Goal: Task Accomplishment & Management: Complete application form

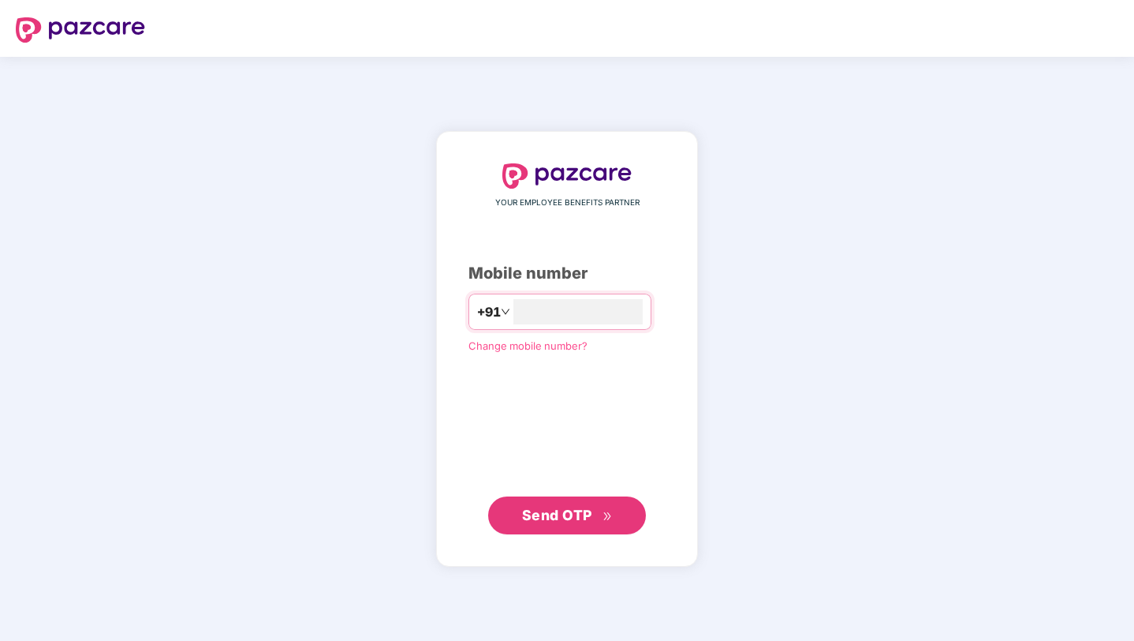
type input "**********"
click at [577, 503] on button "Send OTP" at bounding box center [567, 515] width 158 height 38
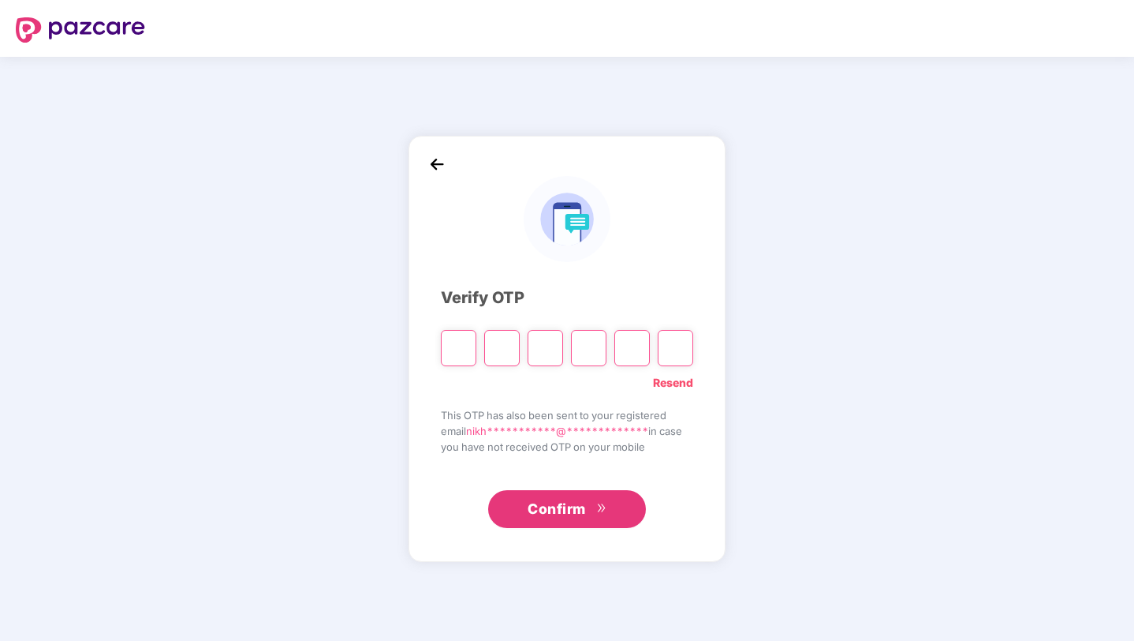
type input "*"
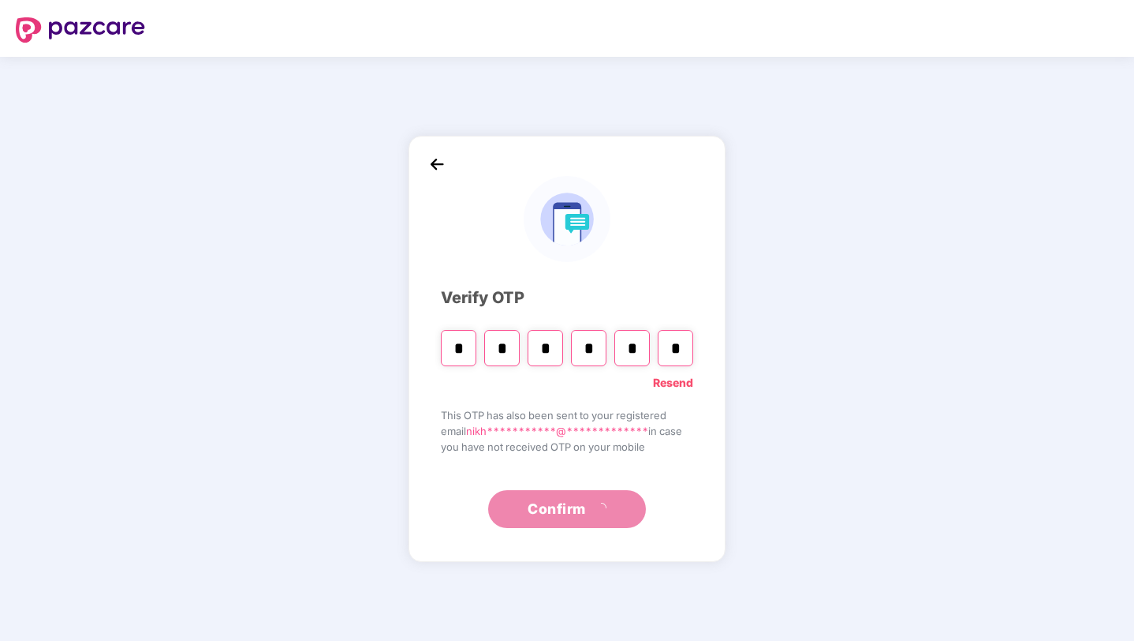
type input "*"
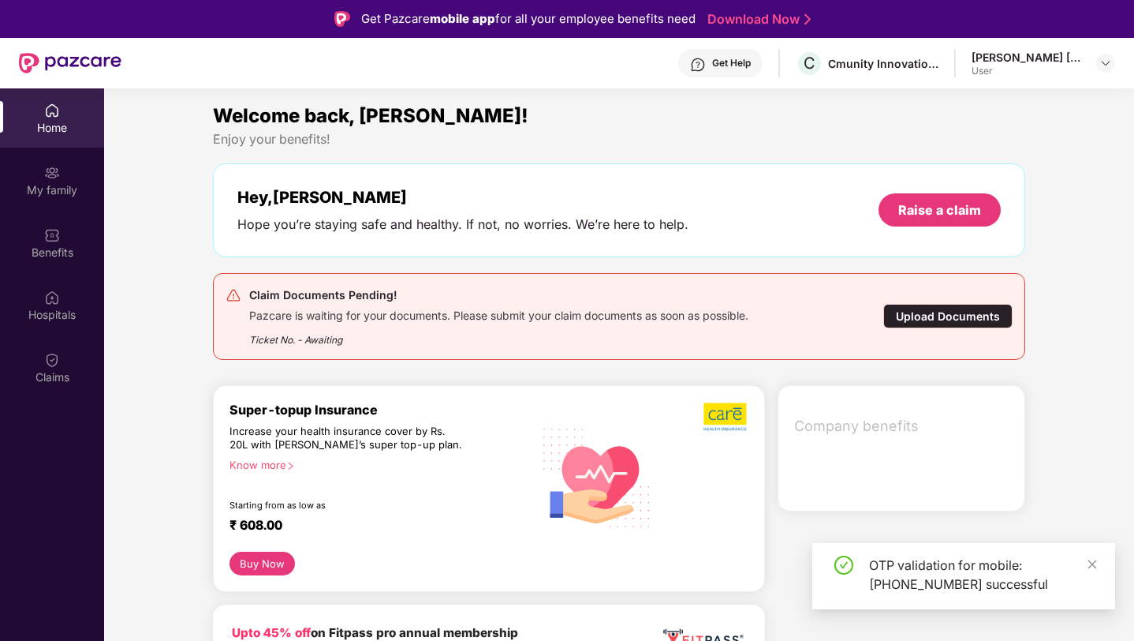
click at [49, 397] on div "Home My family Benefits Hospitals Claims" at bounding box center [52, 244] width 104 height 312
click at [47, 365] on img at bounding box center [52, 360] width 16 height 16
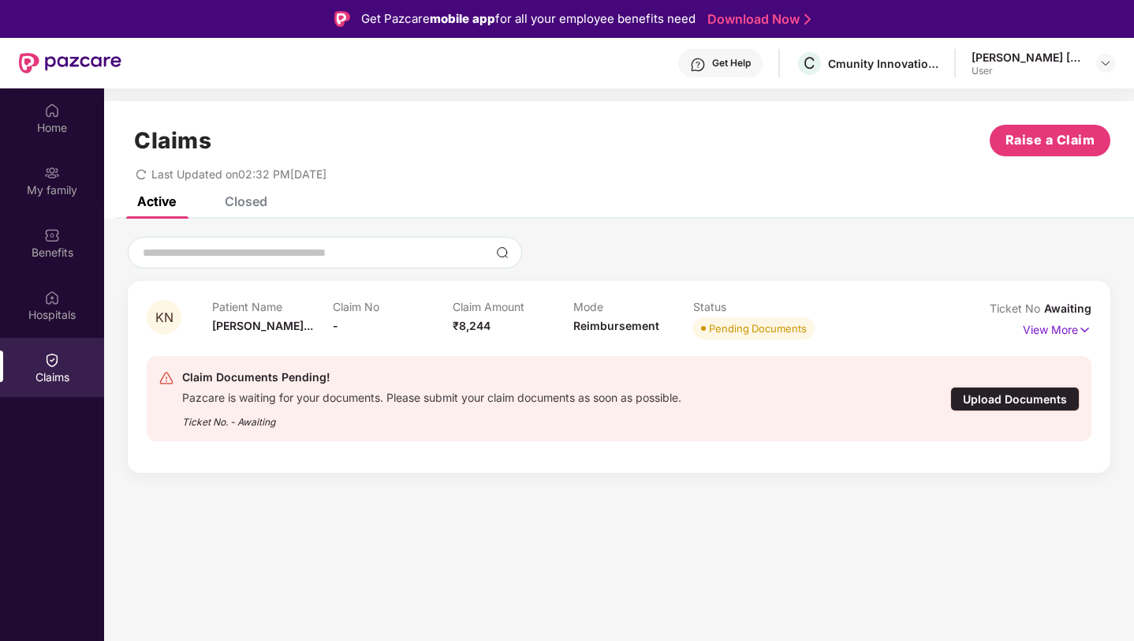
click at [1025, 395] on div "Upload Documents" at bounding box center [1015, 399] width 129 height 24
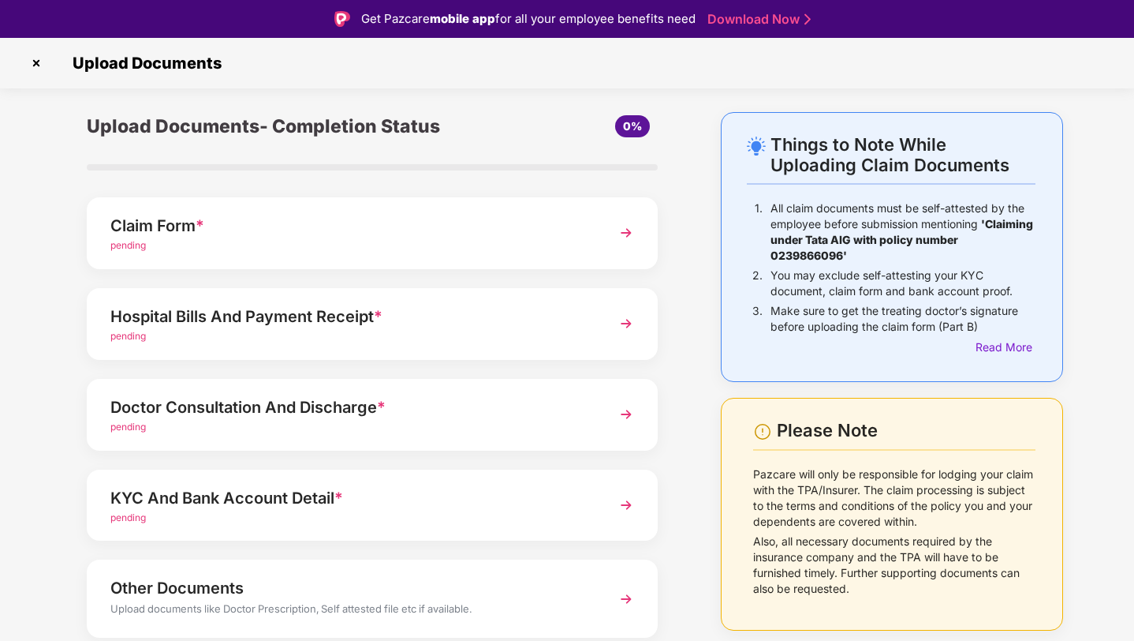
click at [325, 225] on div "Claim Form *" at bounding box center [350, 225] width 480 height 25
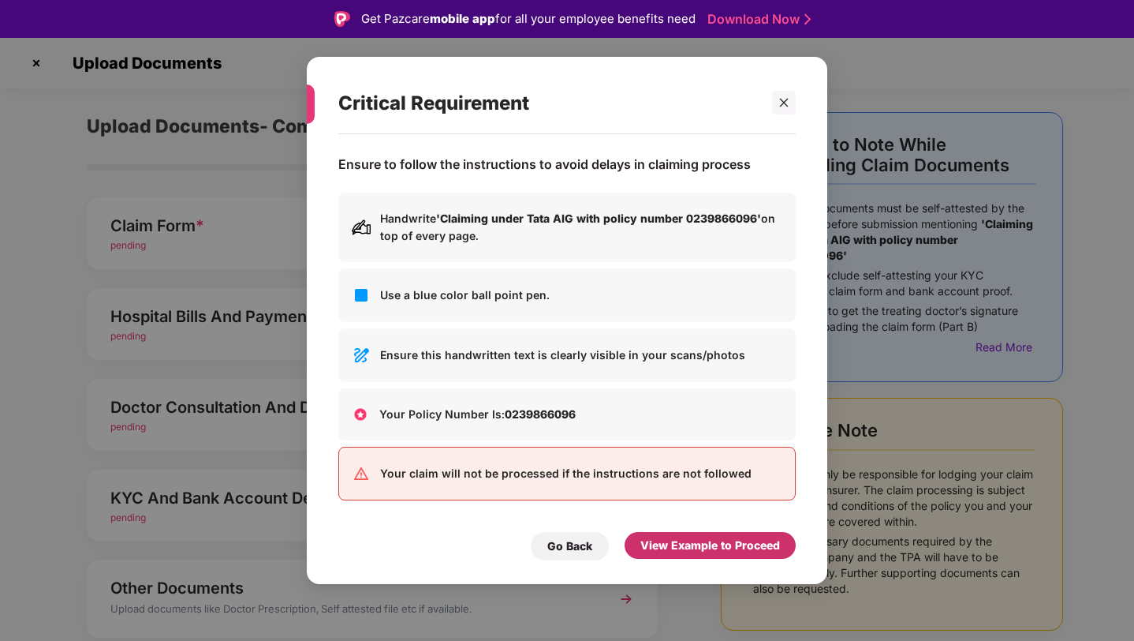
click at [731, 541] on div "View Example to Proceed" at bounding box center [711, 544] width 140 height 17
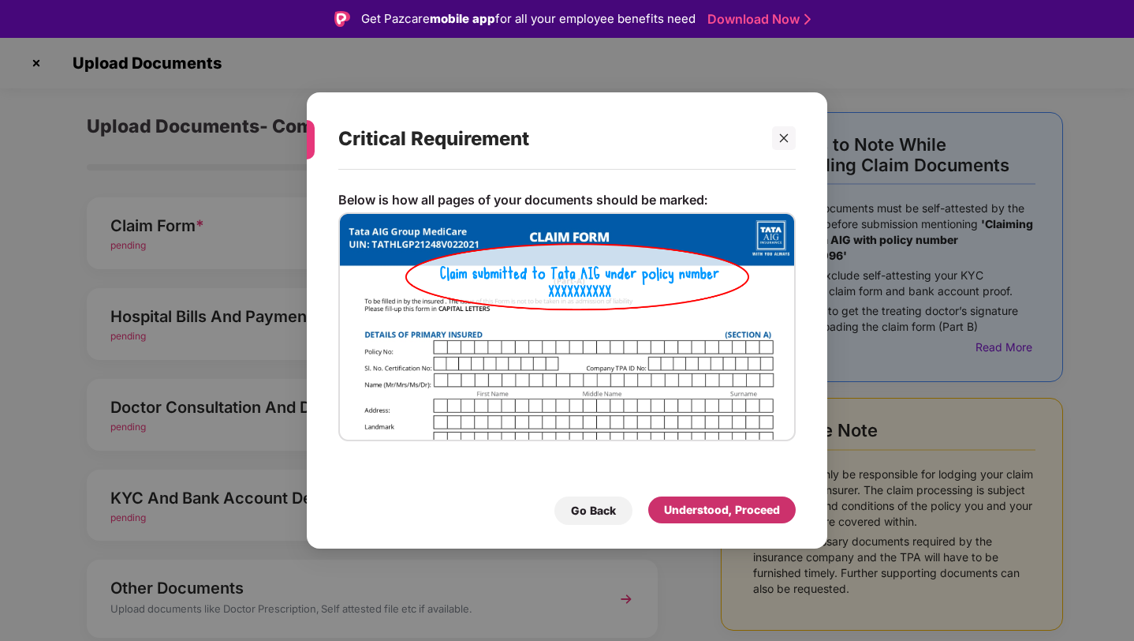
click at [719, 506] on div "Understood, Proceed" at bounding box center [722, 509] width 116 height 17
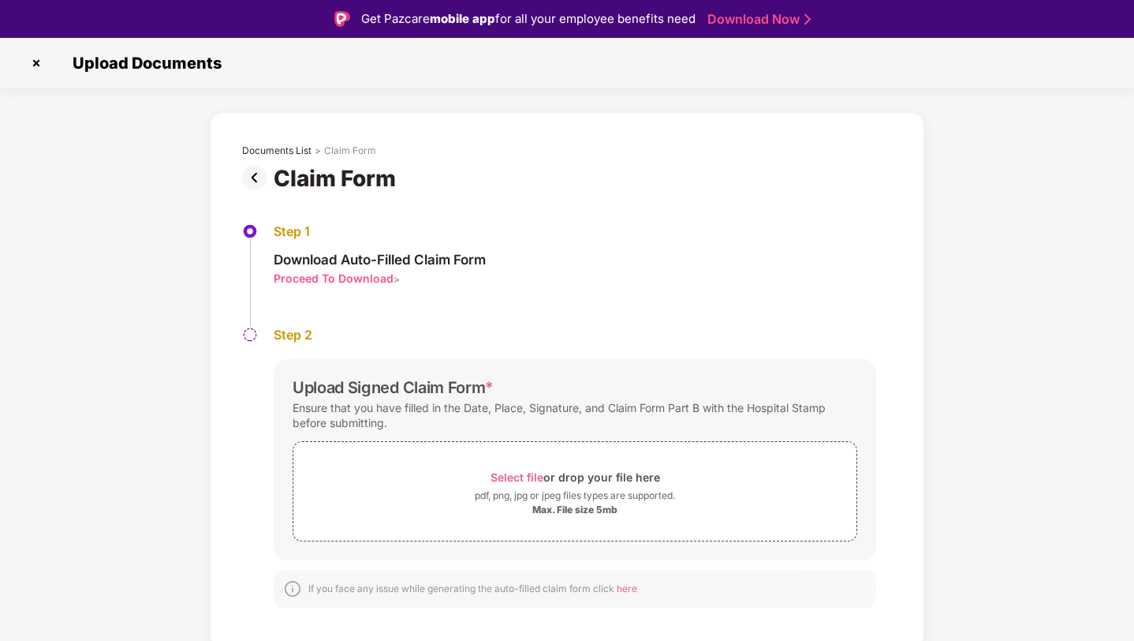
scroll to position [38, 0]
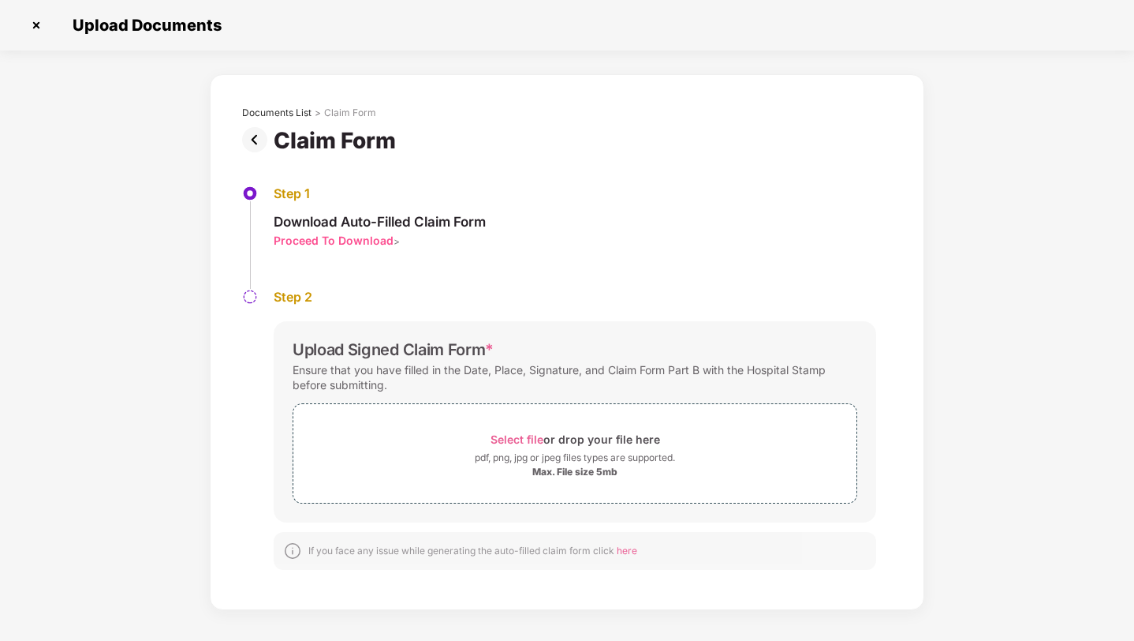
click at [44, 29] on img at bounding box center [36, 25] width 25 height 25
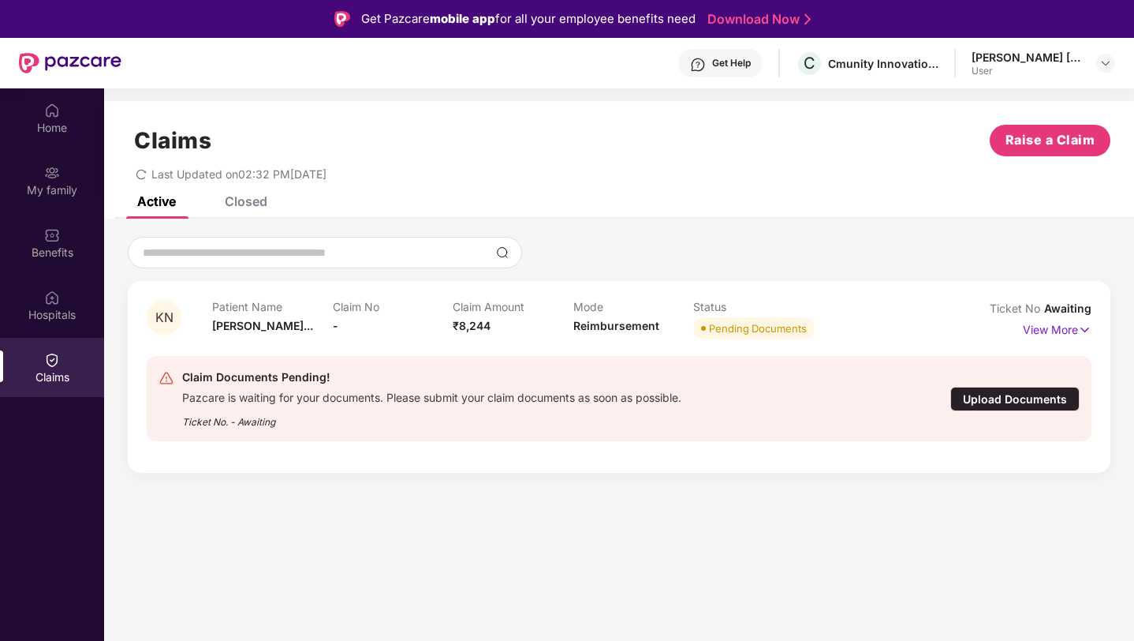
click at [1001, 403] on div "Upload Documents" at bounding box center [1015, 399] width 129 height 24
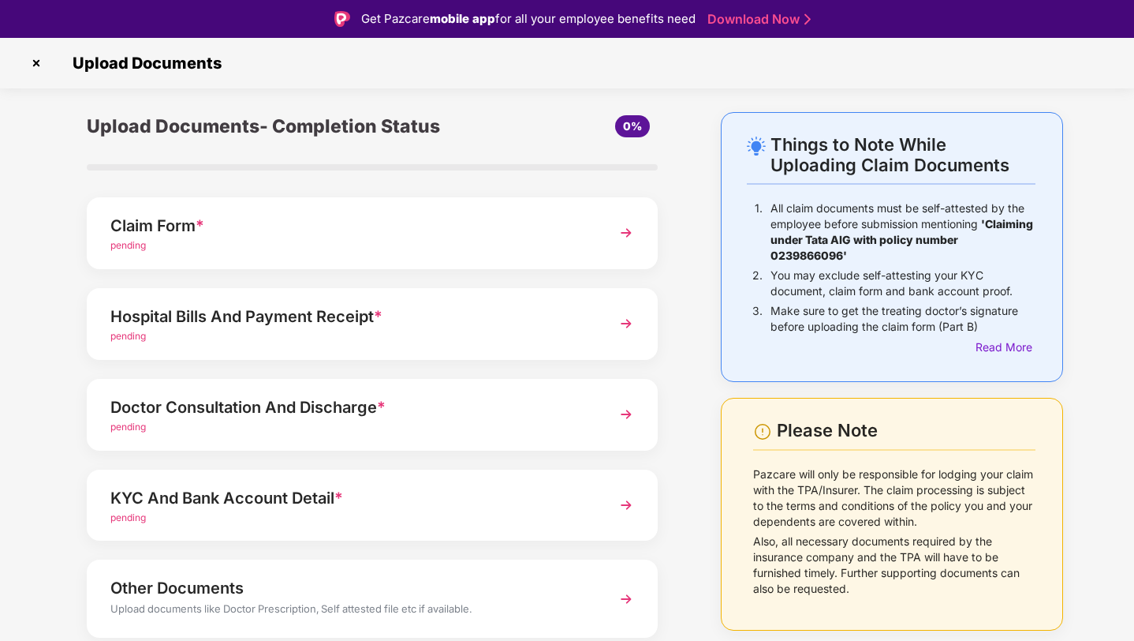
click at [395, 332] on div "pending" at bounding box center [350, 336] width 480 height 15
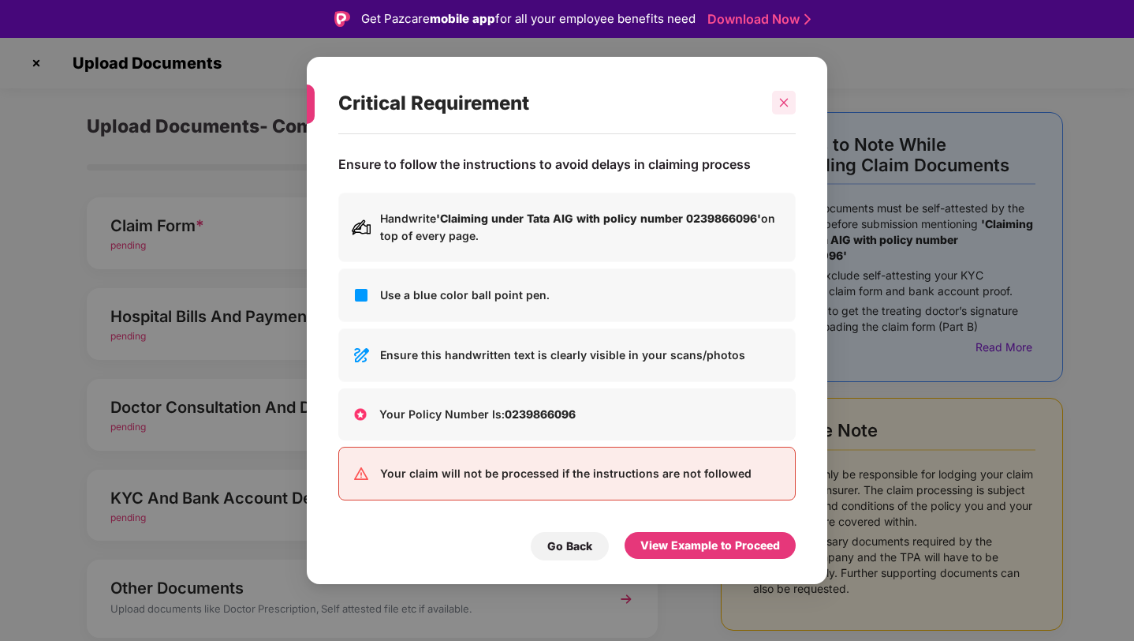
click at [786, 107] on icon "close" at bounding box center [784, 102] width 11 height 11
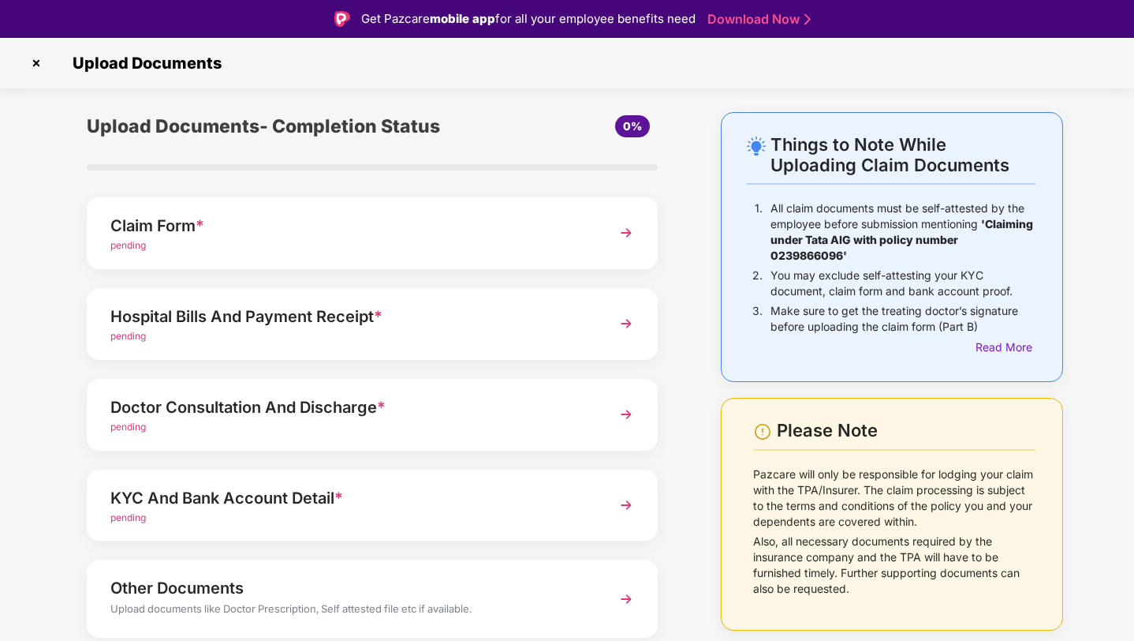
click at [535, 321] on div "Hospital Bills And Payment Receipt *" at bounding box center [350, 316] width 480 height 25
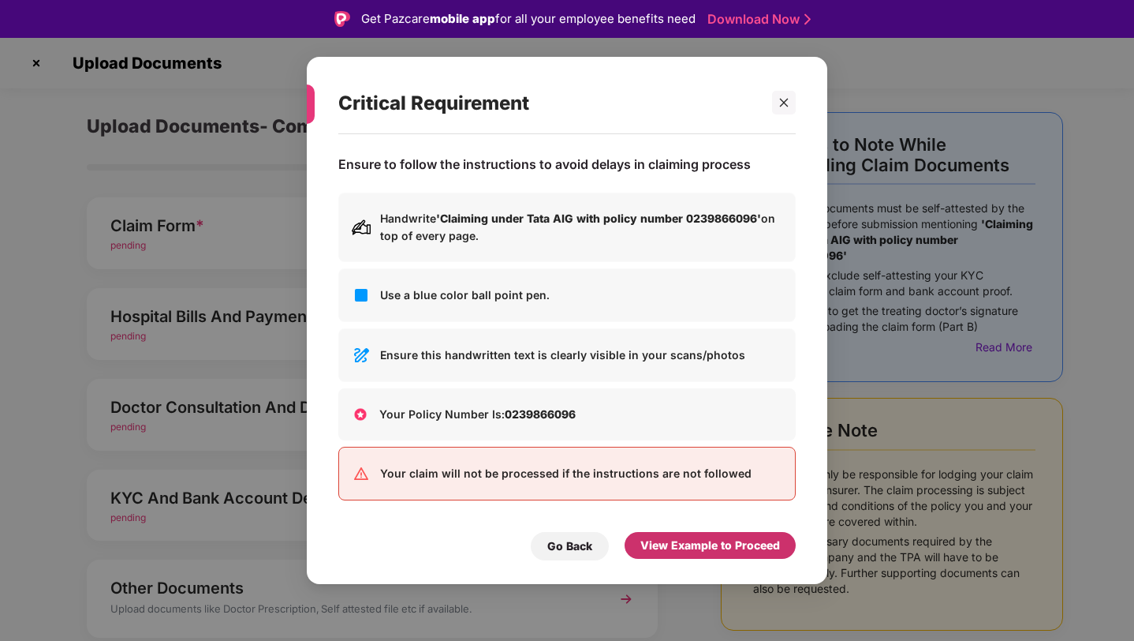
click at [728, 544] on div "View Example to Proceed" at bounding box center [711, 544] width 140 height 17
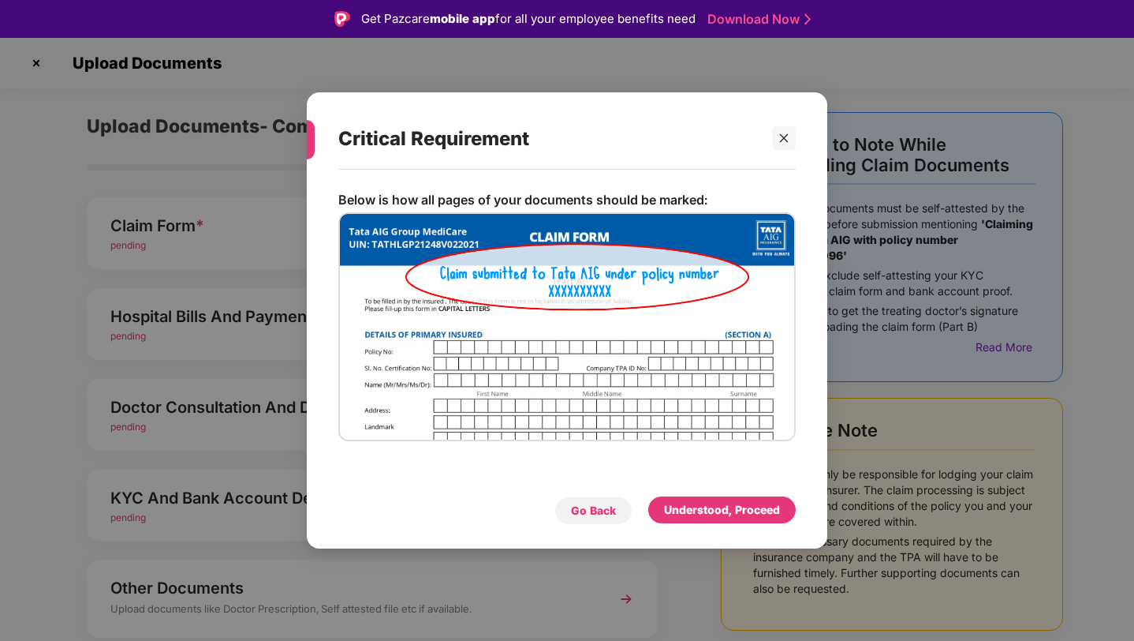
click at [592, 506] on div "Go Back" at bounding box center [593, 510] width 45 height 17
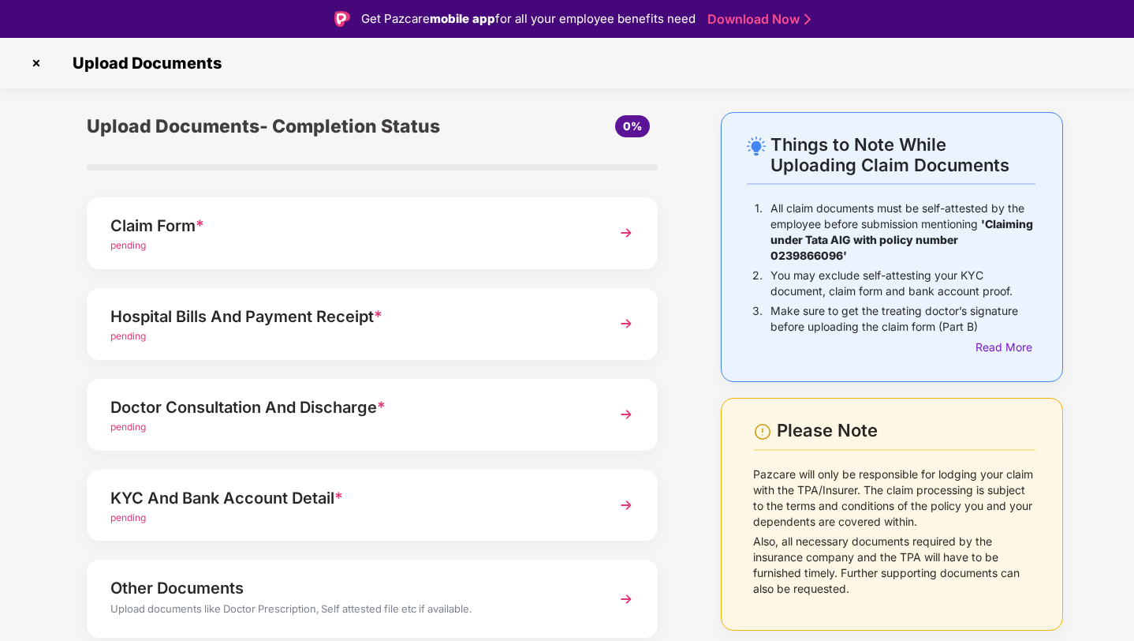
click at [500, 334] on div "pending" at bounding box center [350, 336] width 480 height 15
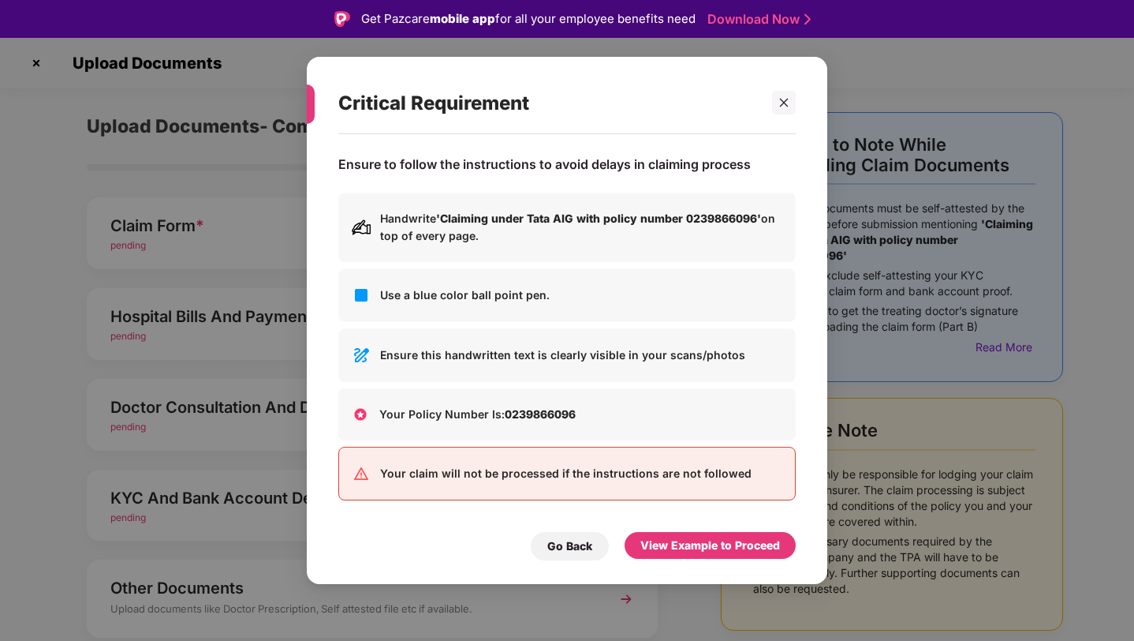
click at [443, 222] on b "'Claiming under Tata AIG with policy number 0239866096'" at bounding box center [598, 217] width 325 height 13
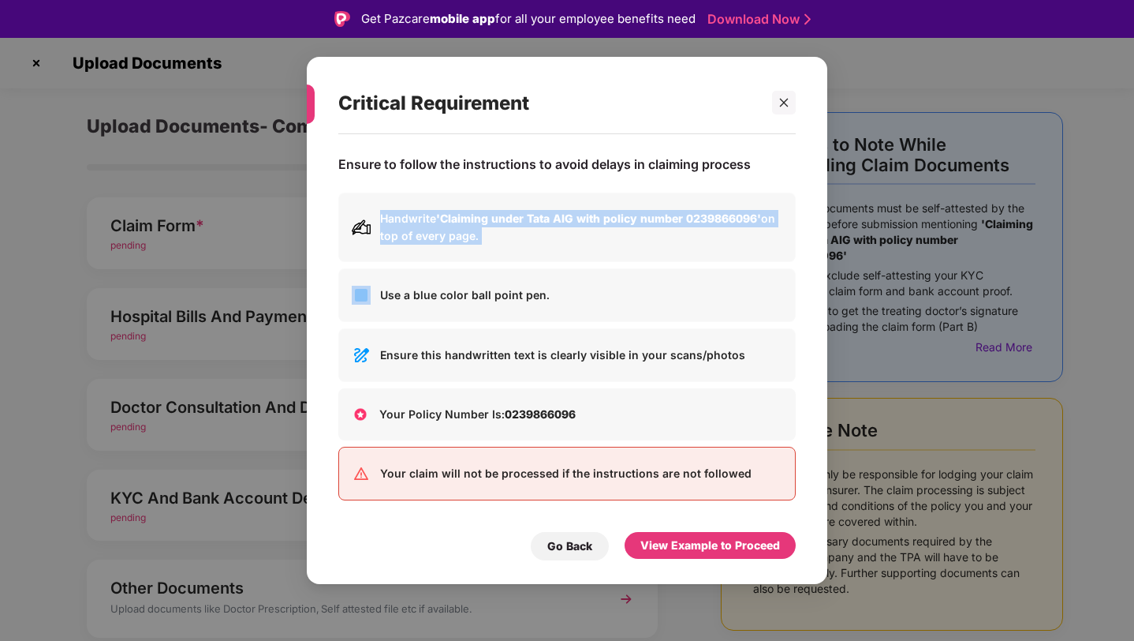
click at [465, 245] on p "Handwrite 'Claiming under Tata AIG with policy number 0239866096' on top of eve…" at bounding box center [581, 227] width 402 height 35
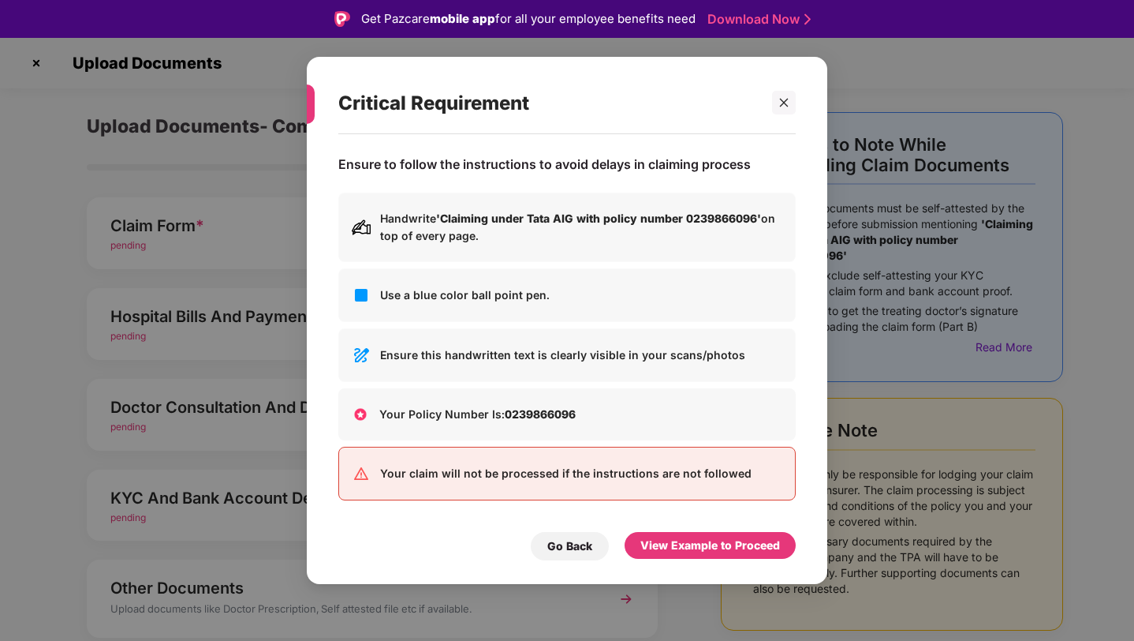
click at [447, 302] on p "Use a blue color ball point pen." at bounding box center [581, 294] width 402 height 17
click at [478, 343] on div "Ensure this handwritten text is clearly visible in your scans/photos" at bounding box center [567, 355] width 458 height 54
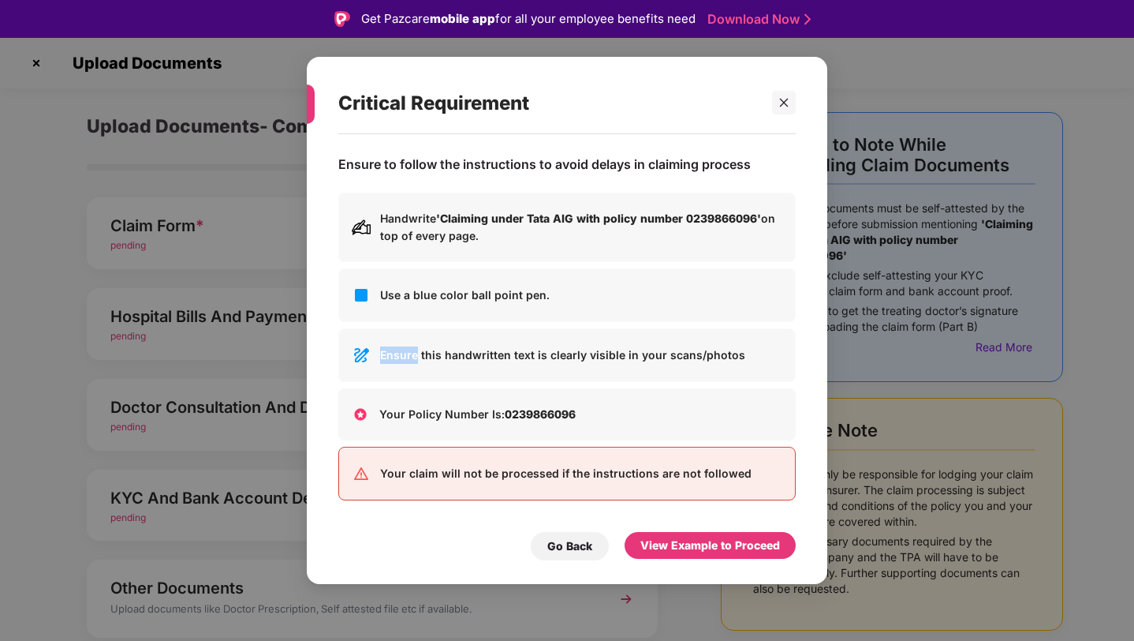
click at [478, 343] on div "Ensure this handwritten text is clearly visible in your scans/photos" at bounding box center [567, 355] width 458 height 54
click at [503, 360] on p "Ensure this handwritten text is clearly visible in your scans/photos" at bounding box center [581, 354] width 402 height 17
click at [474, 409] on p "Your Policy Number Is: 0239866096" at bounding box center [581, 413] width 404 height 17
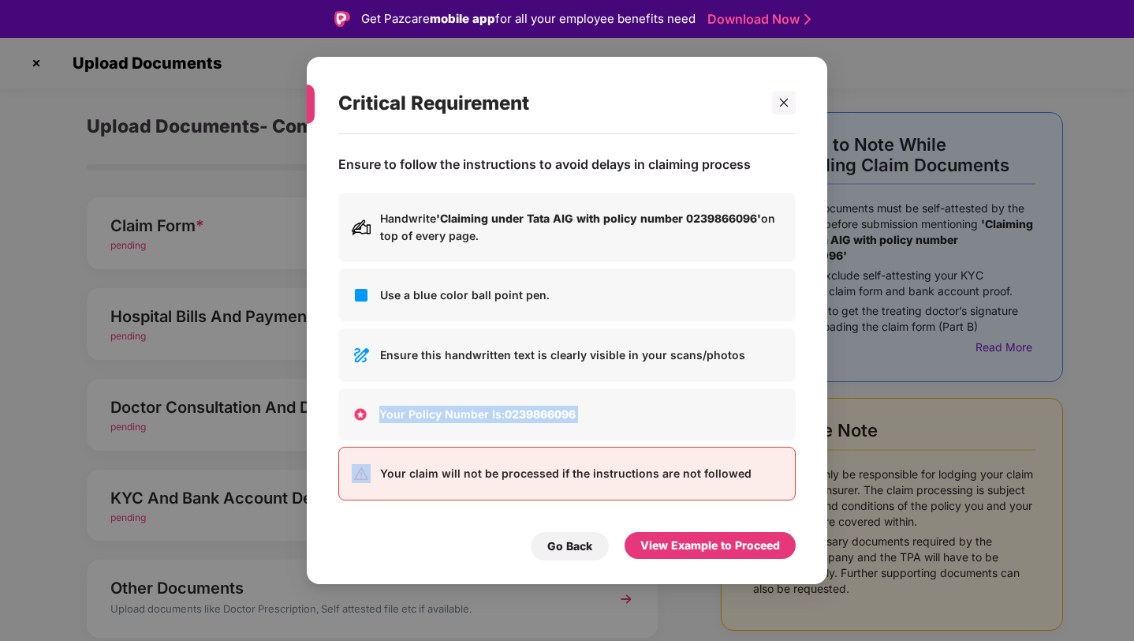
click at [495, 409] on p "Your Policy Number Is: 0239866096" at bounding box center [581, 413] width 404 height 17
click at [575, 534] on div "Go Back" at bounding box center [570, 546] width 78 height 28
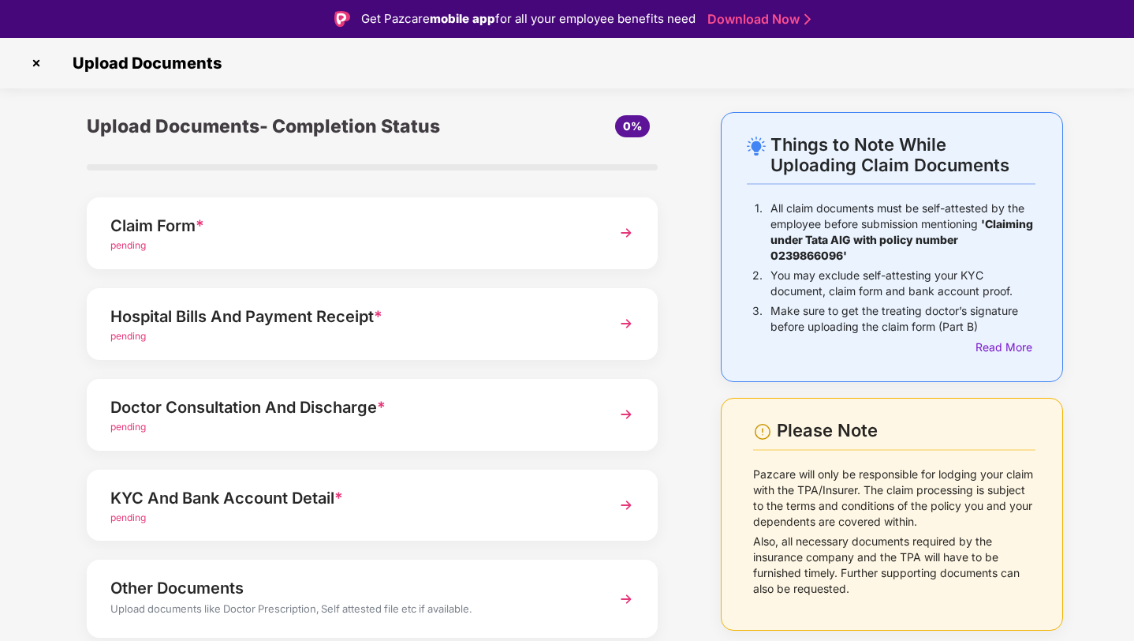
click at [338, 420] on div "pending" at bounding box center [350, 427] width 480 height 15
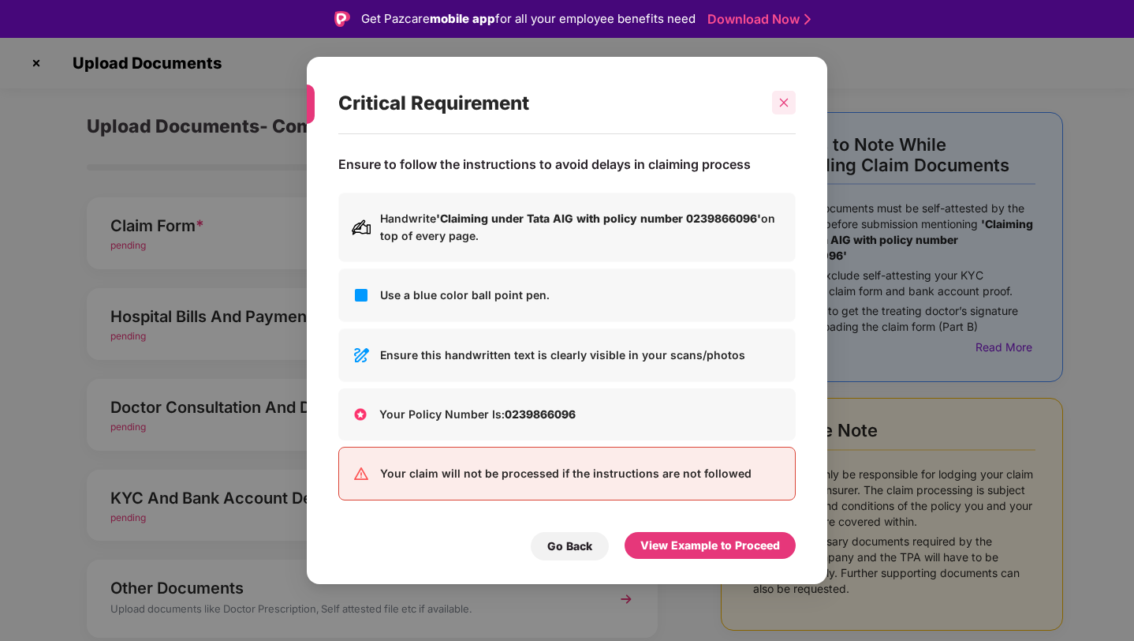
click at [784, 104] on icon "close" at bounding box center [784, 103] width 9 height 9
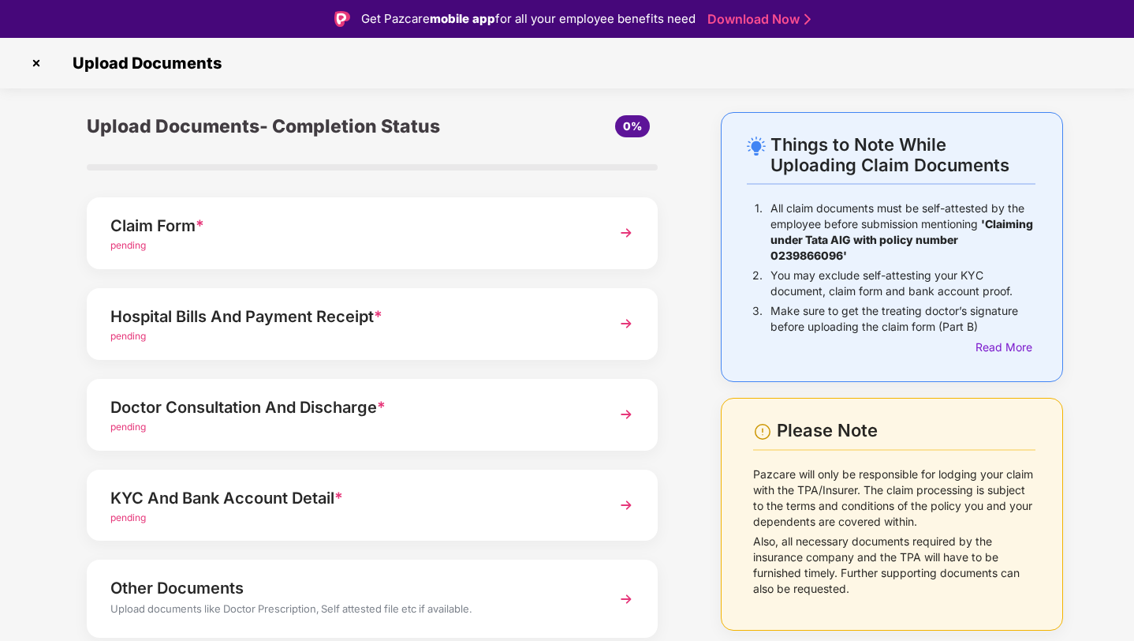
click at [366, 499] on div "KYC And Bank Account Detail *" at bounding box center [350, 497] width 480 height 25
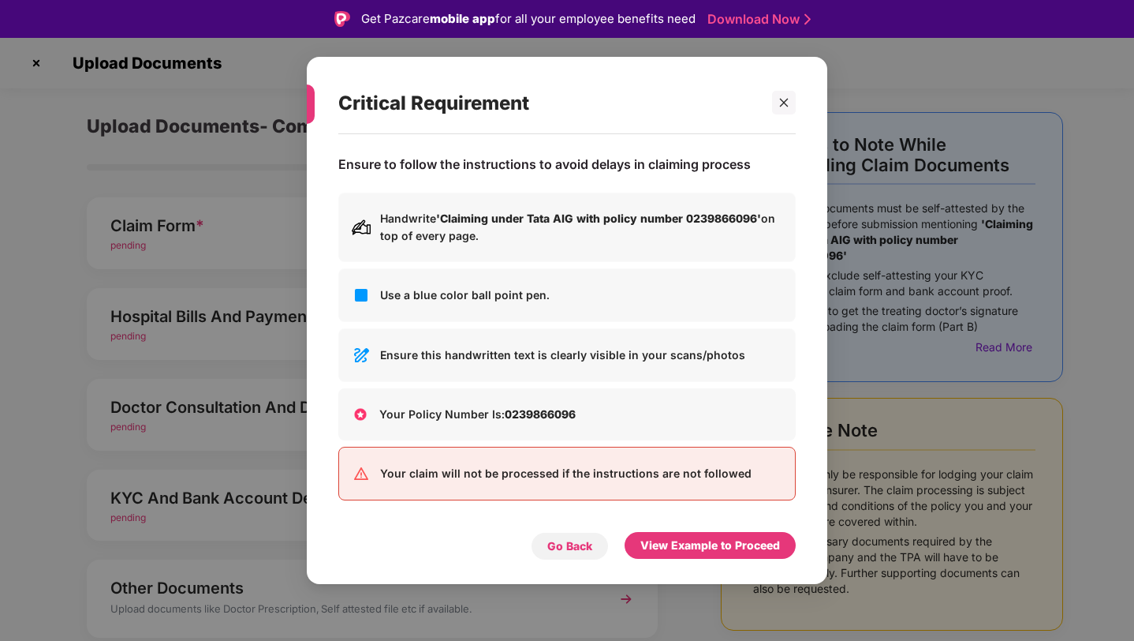
click at [570, 546] on div "Go Back" at bounding box center [570, 545] width 45 height 17
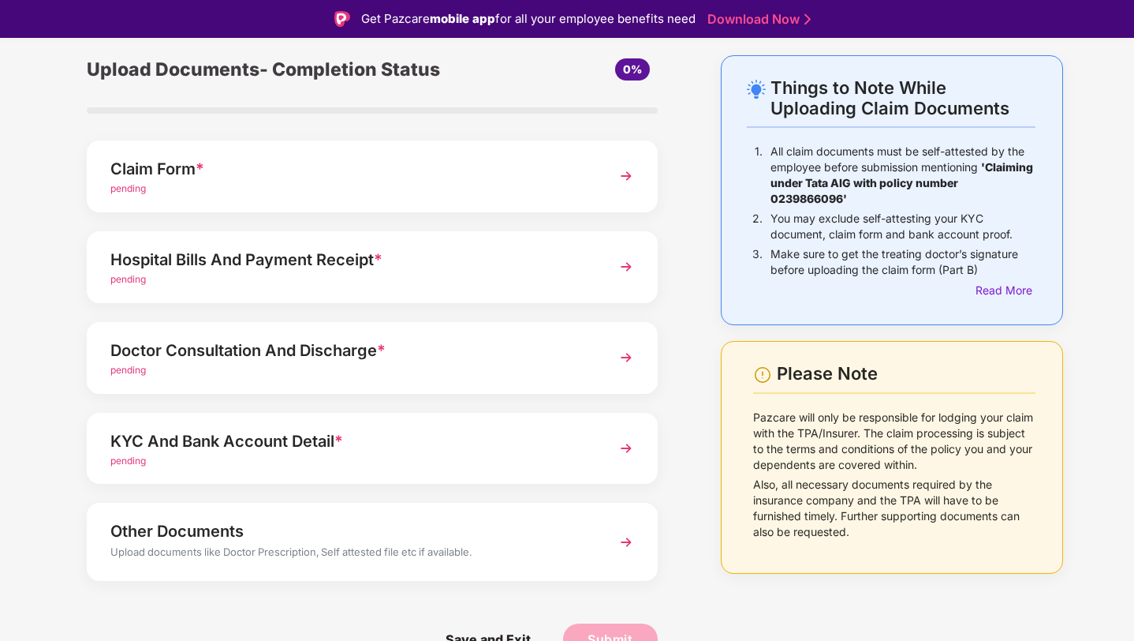
scroll to position [38, 0]
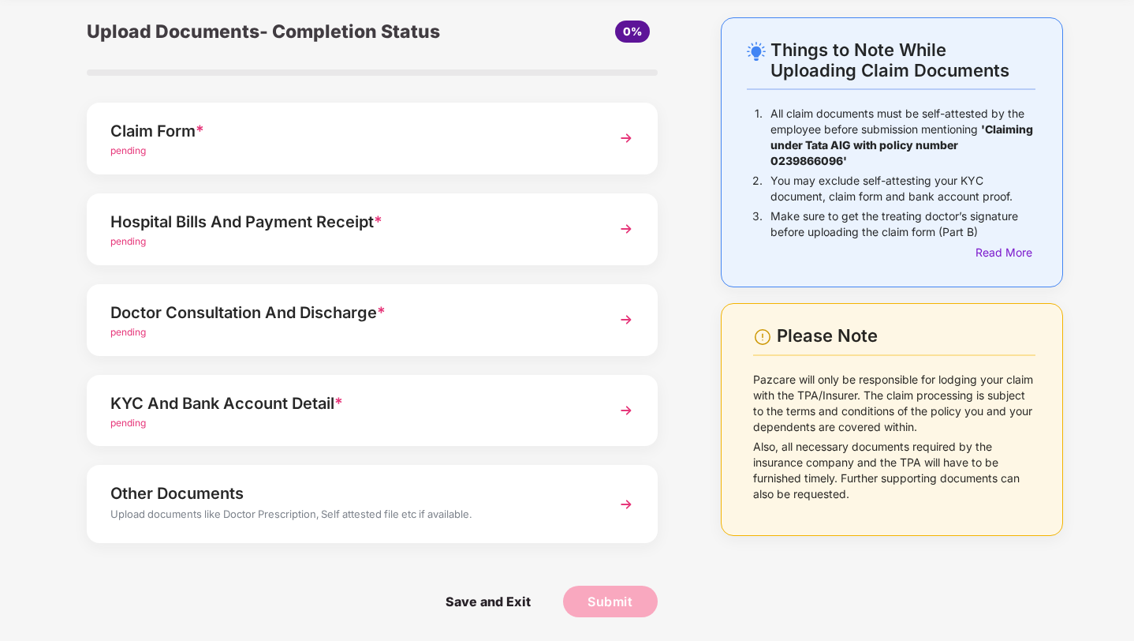
click at [390, 521] on div "Upload documents like Doctor Prescription, Self attested file etc if available." at bounding box center [350, 516] width 480 height 21
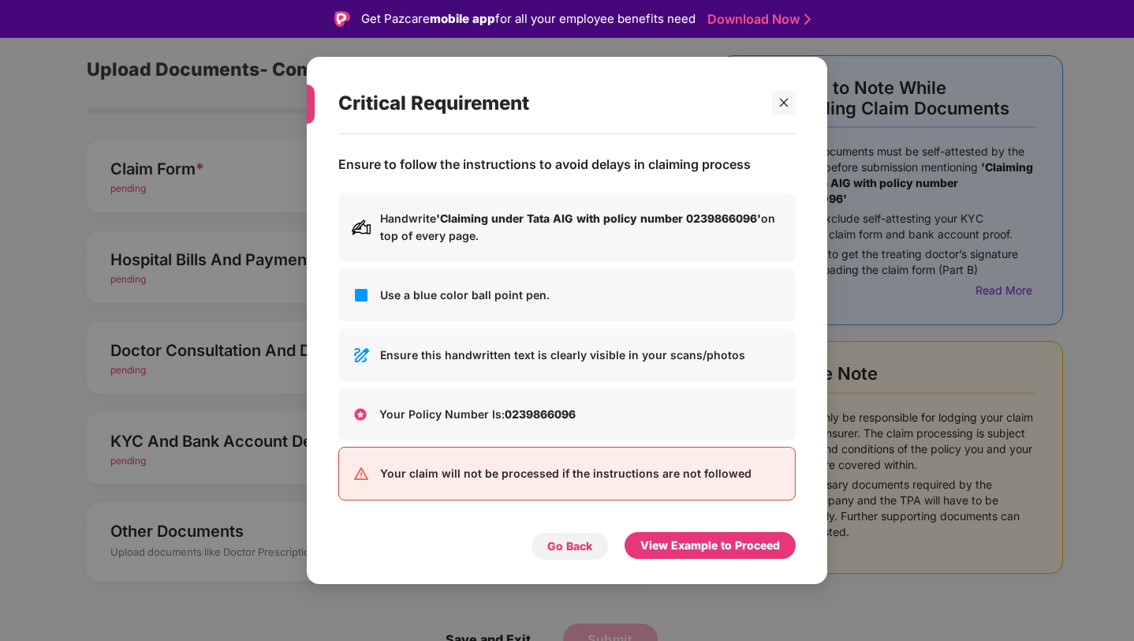
click at [573, 558] on div "Go Back" at bounding box center [570, 546] width 78 height 28
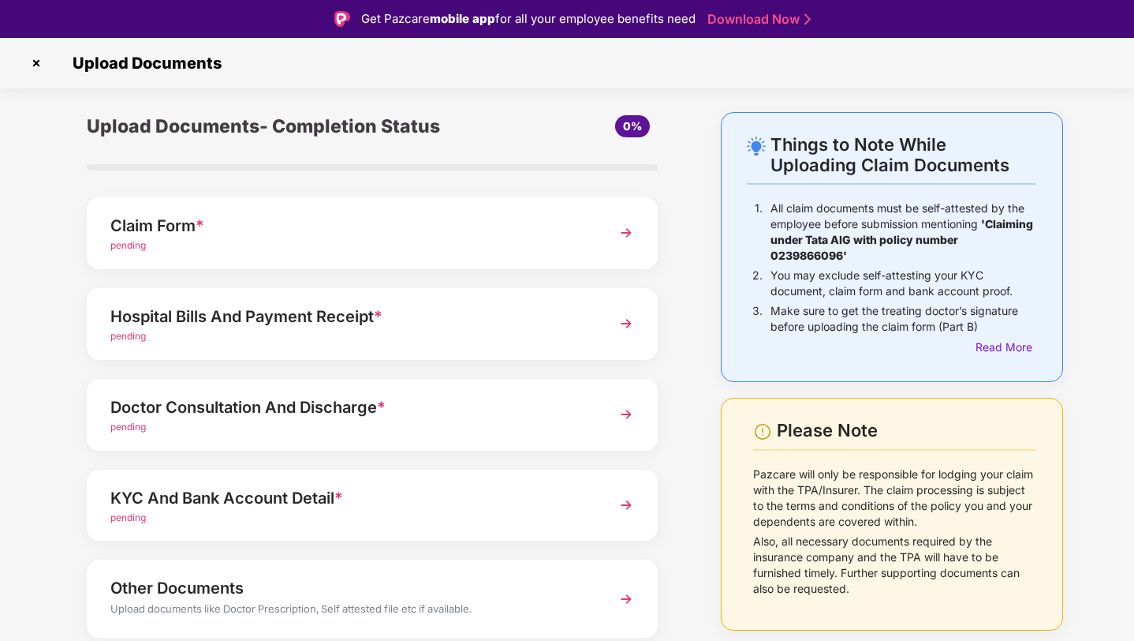
click at [789, 234] on b "'Claiming under Tata AIG with policy number 0239866096'" at bounding box center [902, 239] width 263 height 45
copy b "Claiming under Tata AIG with policy number 0239866096"
click at [833, 278] on p "You may exclude self-attesting your KYC document, claim form and bank account p…" at bounding box center [903, 283] width 265 height 32
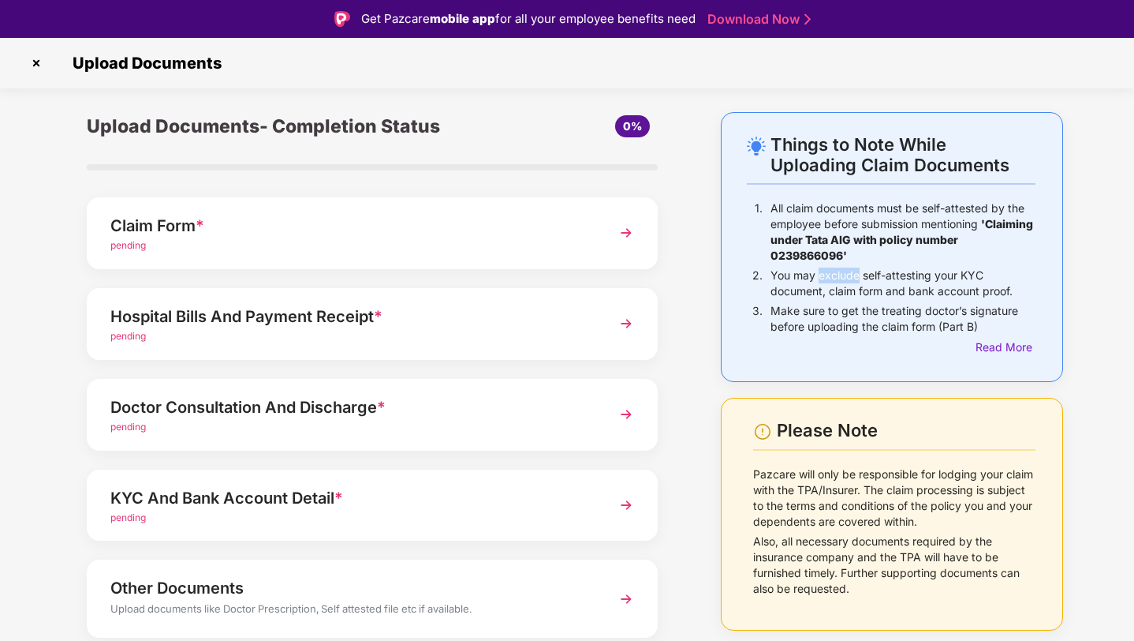
click at [833, 278] on p "You may exclude self-attesting your KYC document, claim form and bank account p…" at bounding box center [903, 283] width 265 height 32
click at [858, 327] on p "Make sure to get the treating doctor’s signature before uploading the claim for…" at bounding box center [903, 319] width 265 height 32
click at [933, 321] on p "Make sure to get the treating doctor’s signature before uploading the claim for…" at bounding box center [903, 319] width 265 height 32
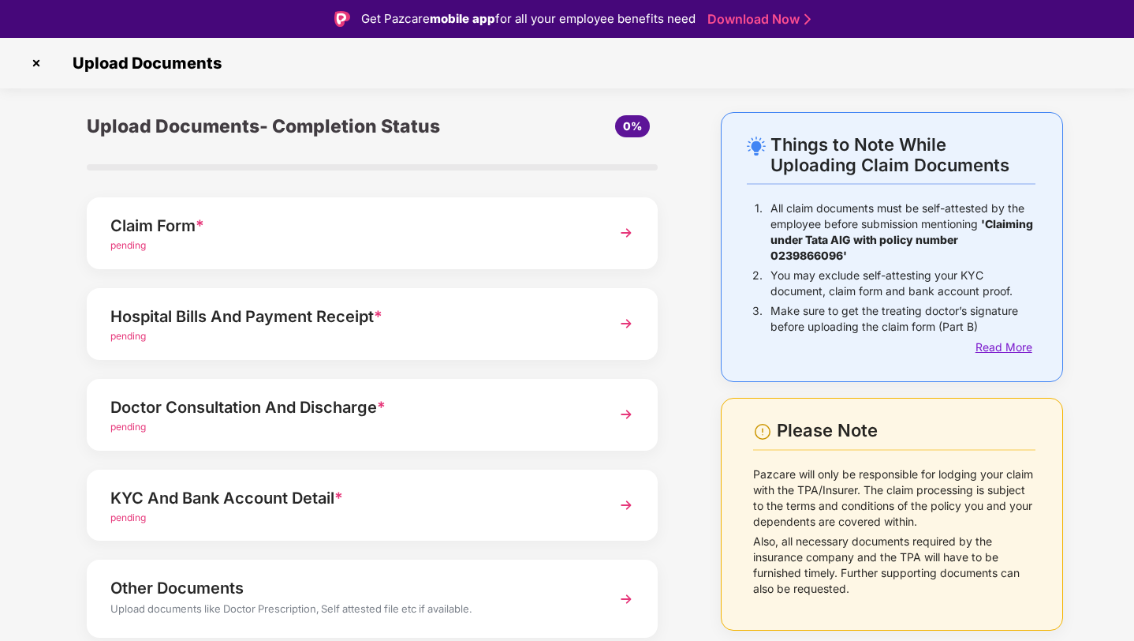
click at [1013, 342] on div "Read More" at bounding box center [1006, 346] width 60 height 17
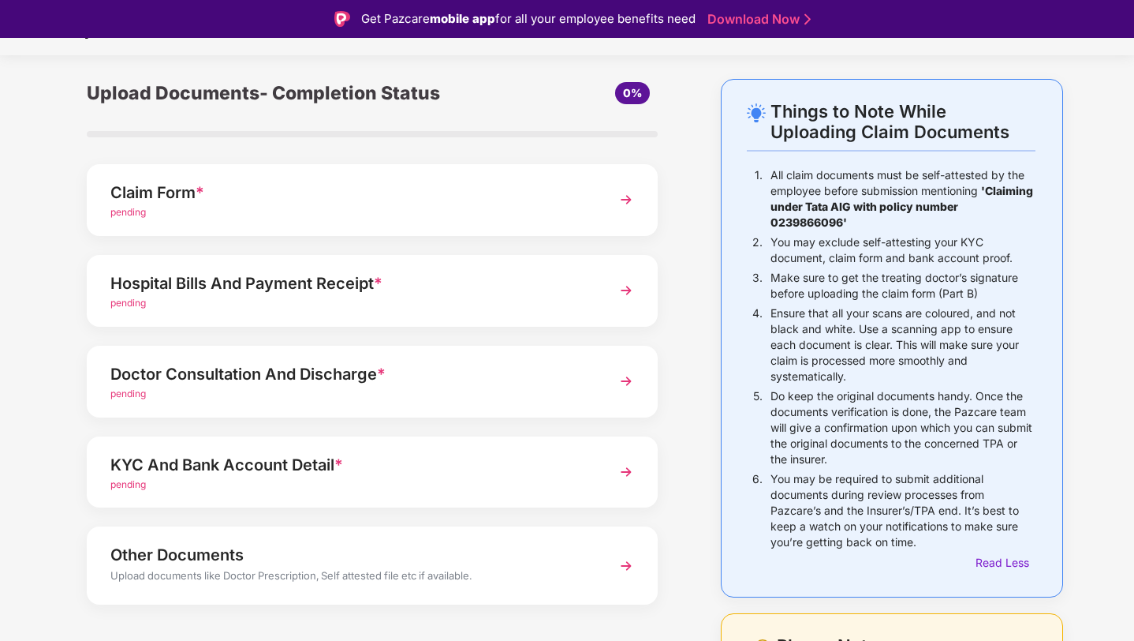
scroll to position [36, 0]
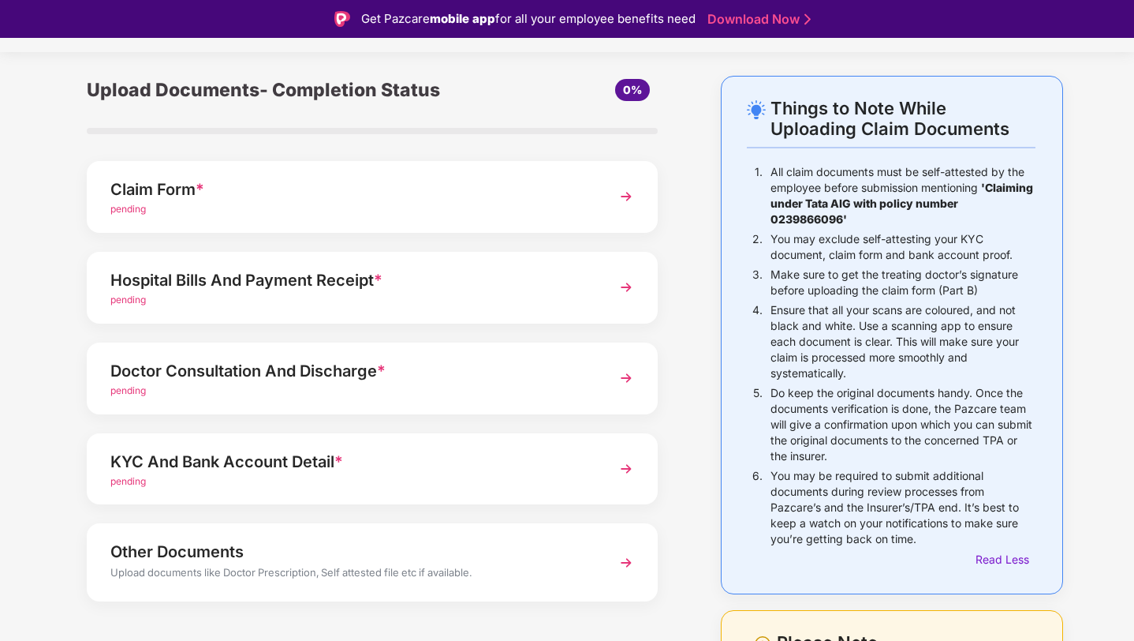
click at [835, 273] on p "Make sure to get the treating doctor’s signature before uploading the claim for…" at bounding box center [903, 283] width 265 height 32
click at [862, 279] on p "Make sure to get the treating doctor’s signature before uploading the claim for…" at bounding box center [903, 283] width 265 height 32
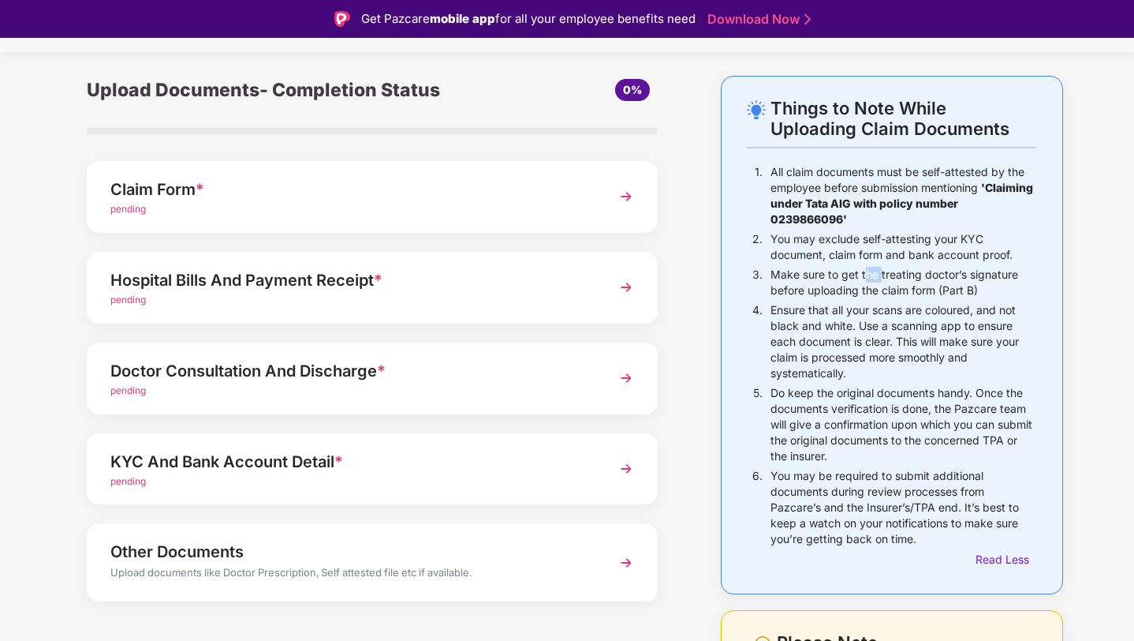
click at [862, 279] on p "Make sure to get the treating doctor’s signature before uploading the claim for…" at bounding box center [903, 283] width 265 height 32
click at [888, 281] on p "Make sure to get the treating doctor’s signature before uploading the claim for…" at bounding box center [903, 283] width 265 height 32
click at [902, 286] on p "Make sure to get the treating doctor’s signature before uploading the claim for…" at bounding box center [903, 283] width 265 height 32
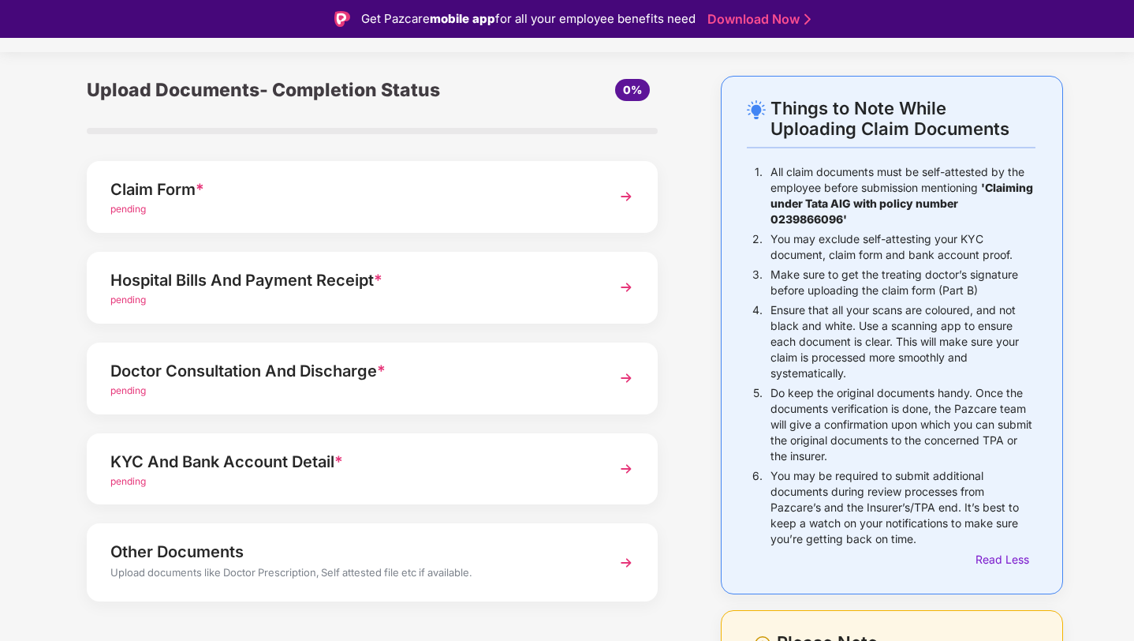
click at [353, 192] on div "Claim Form *" at bounding box center [350, 189] width 480 height 25
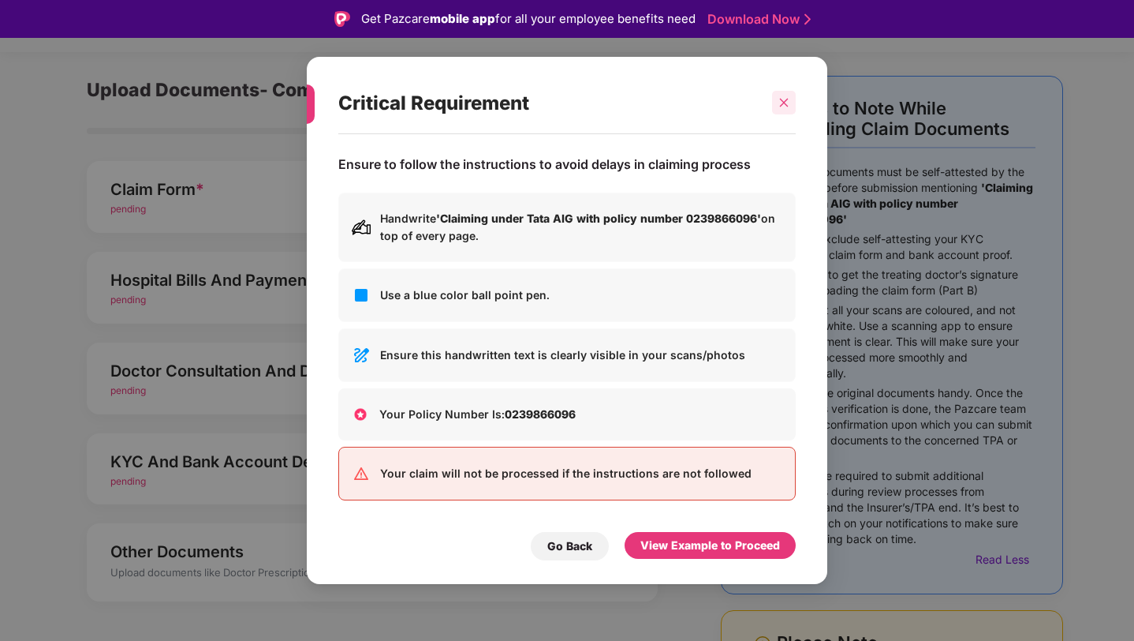
click at [787, 103] on icon "close" at bounding box center [784, 102] width 11 height 11
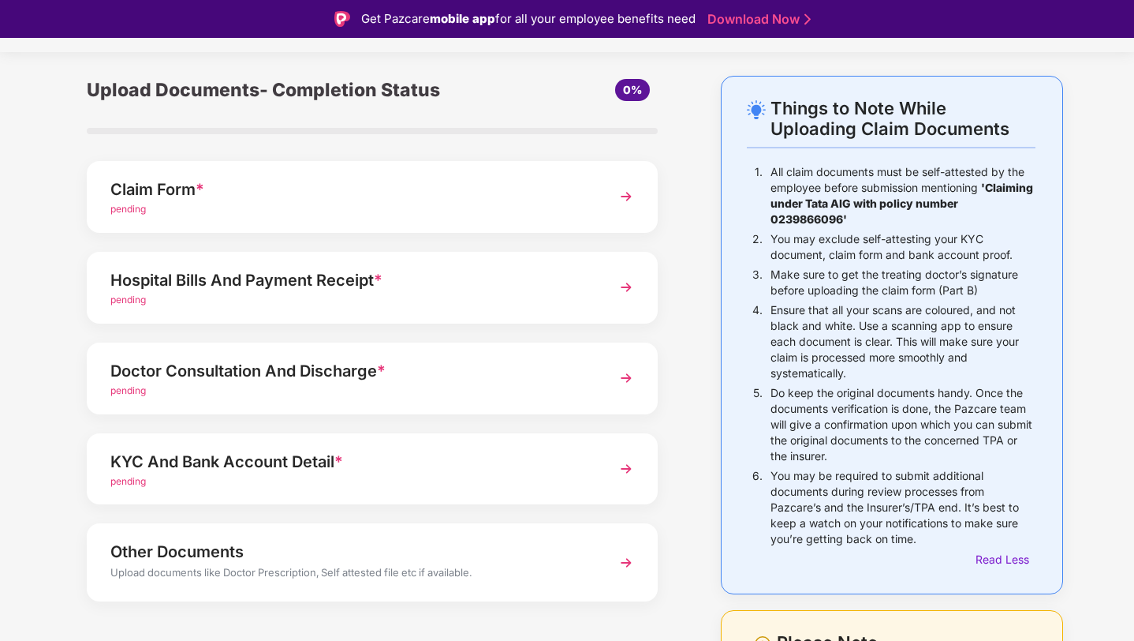
click at [820, 181] on p "All claim documents must be self-attested by the employee before submission men…" at bounding box center [903, 195] width 265 height 63
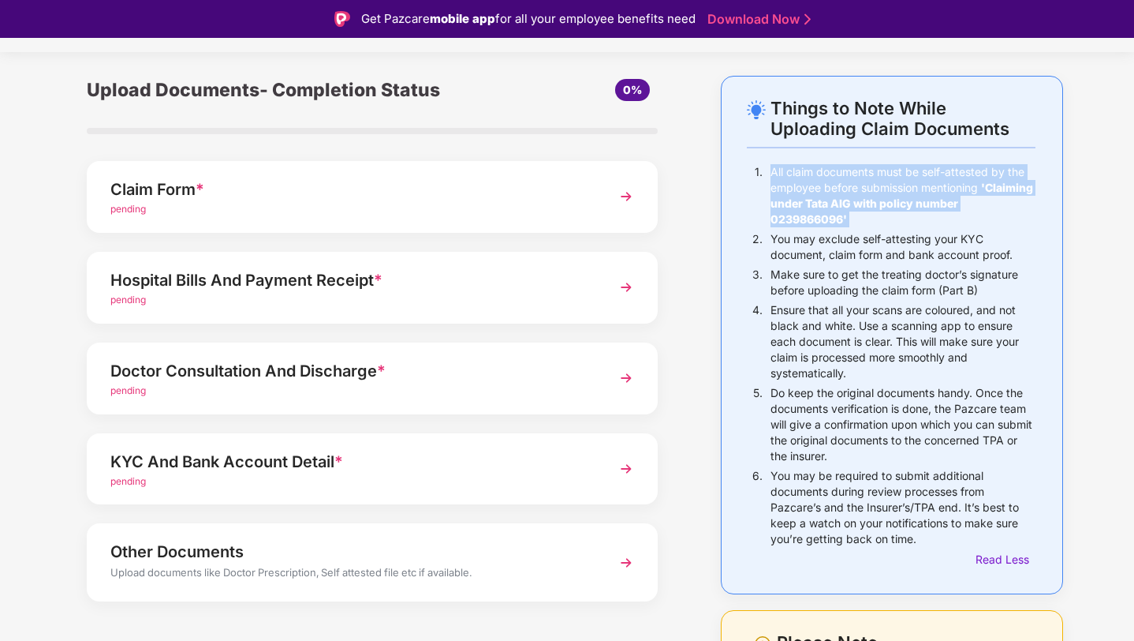
click at [820, 218] on b "'Claiming under Tata AIG with policy number 0239866096'" at bounding box center [902, 203] width 263 height 45
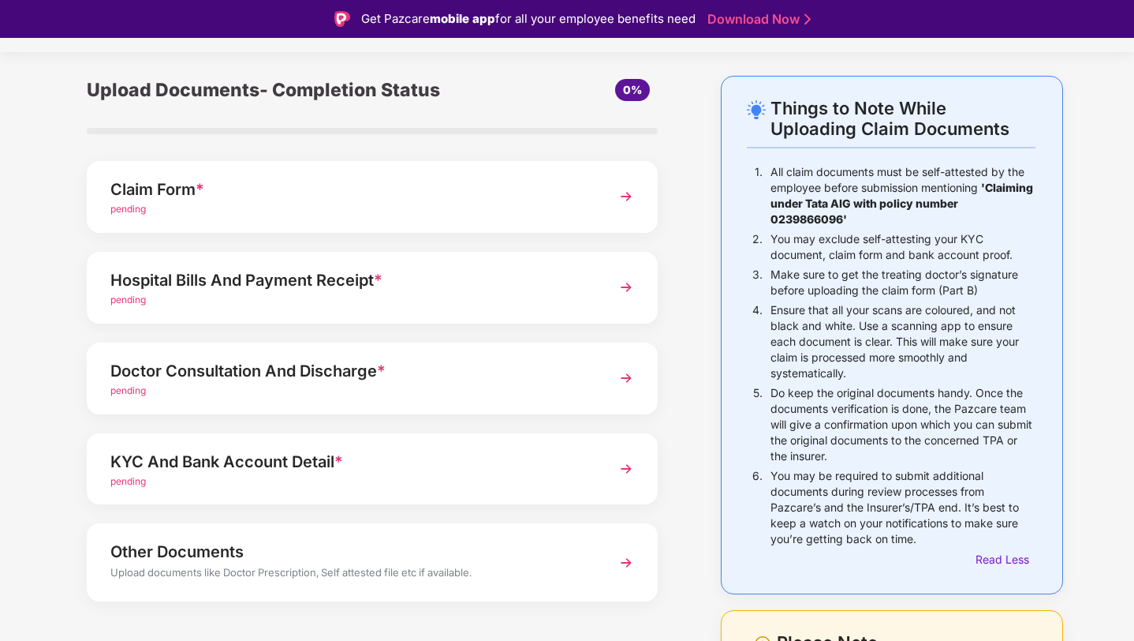
click at [810, 285] on p "Make sure to get the treating doctor’s signature before uploading the claim for…" at bounding box center [903, 283] width 265 height 32
click at [849, 278] on p "Make sure to get the treating doctor’s signature before uploading the claim for…" at bounding box center [903, 283] width 265 height 32
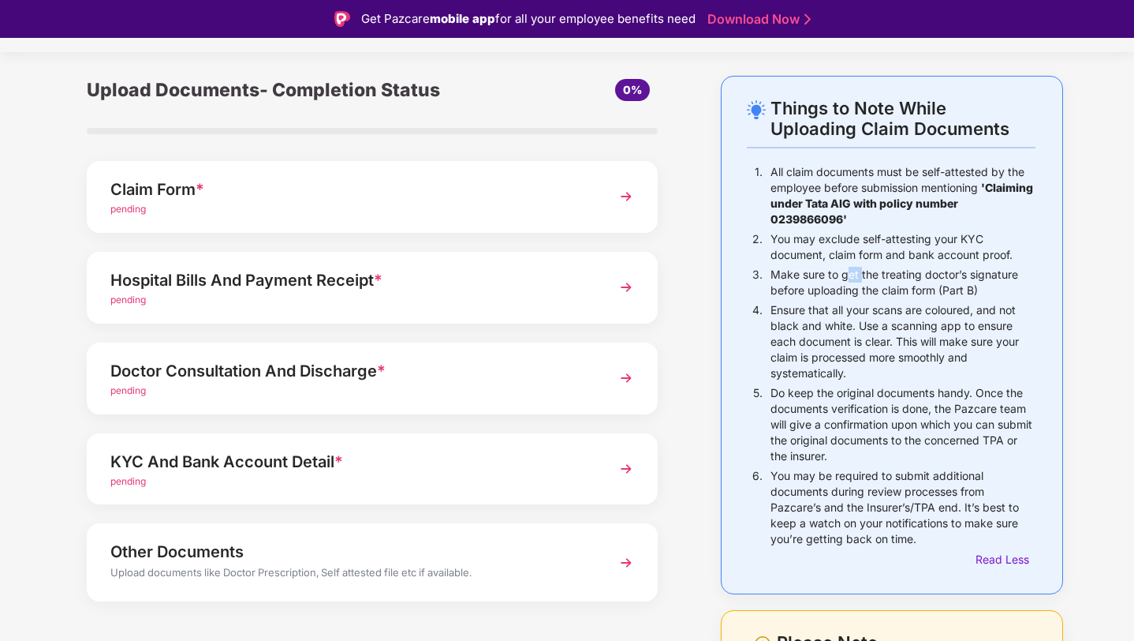
click at [849, 278] on p "Make sure to get the treating doctor’s signature before uploading the claim for…" at bounding box center [903, 283] width 265 height 32
click at [854, 323] on p "Ensure that all your scans are coloured, and not black and white. Use a scannin…" at bounding box center [903, 341] width 265 height 79
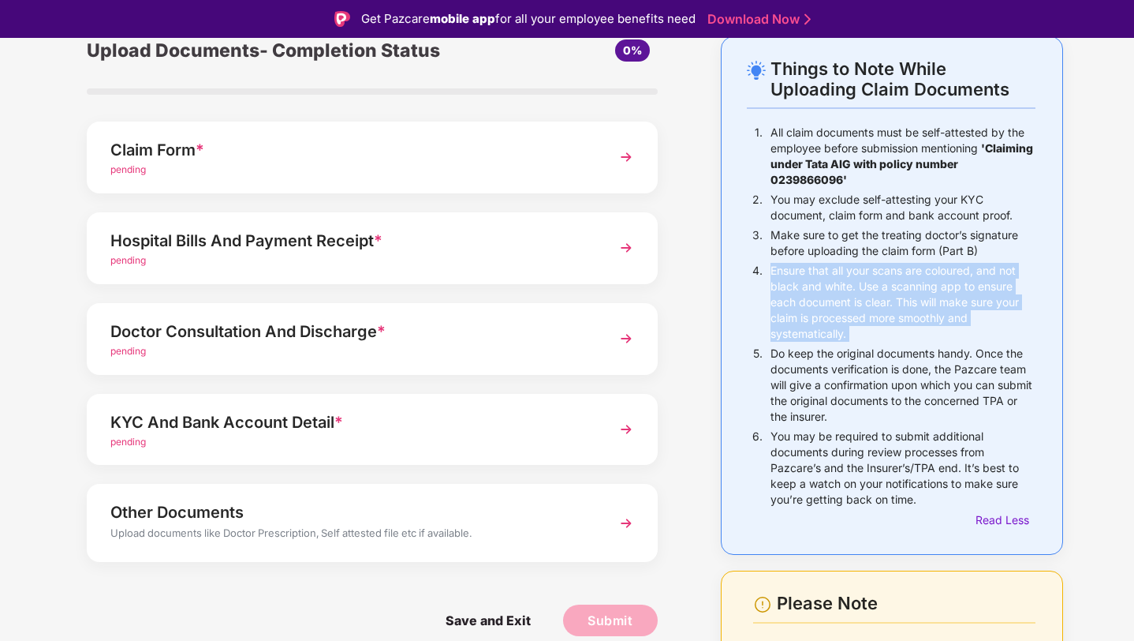
scroll to position [77, 0]
click at [831, 299] on p "Ensure that all your scans are coloured, and not black and white. Use a scannin…" at bounding box center [903, 301] width 265 height 79
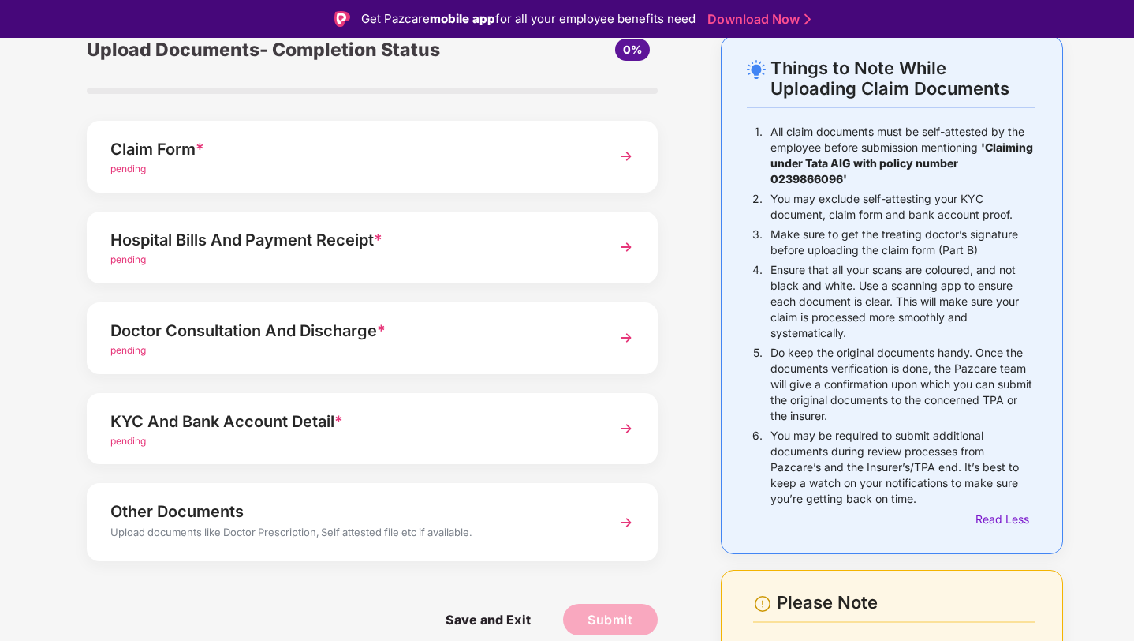
click at [831, 299] on p "Ensure that all your scans are coloured, and not black and white. Use a scannin…" at bounding box center [903, 301] width 265 height 79
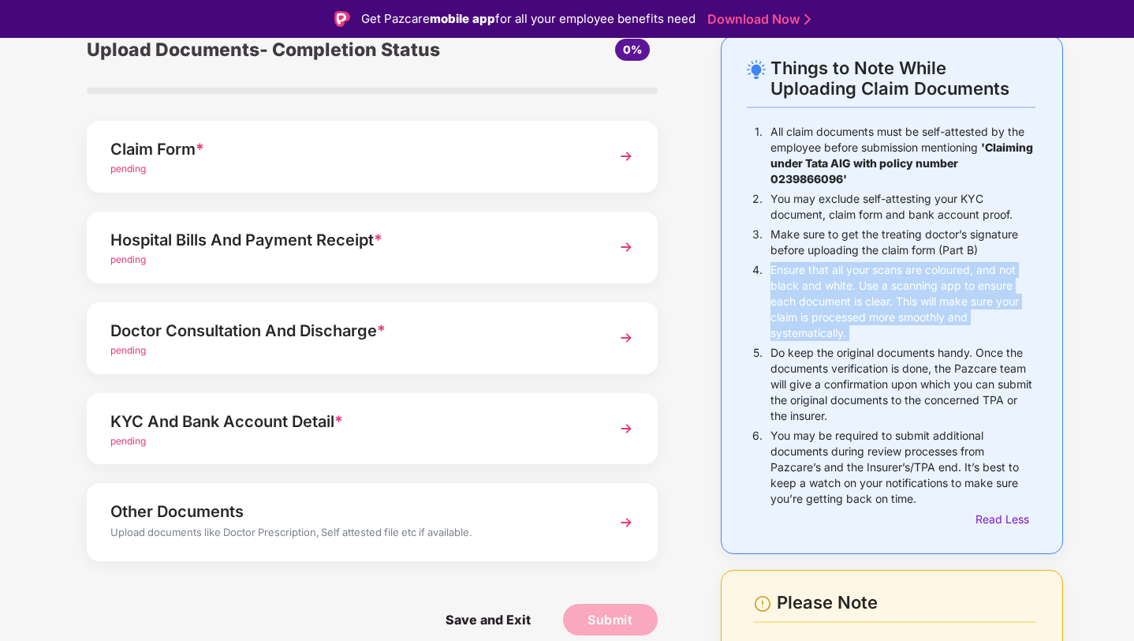
click at [843, 357] on p "Do keep the original documents handy. Once the documents verification is done, …" at bounding box center [903, 384] width 265 height 79
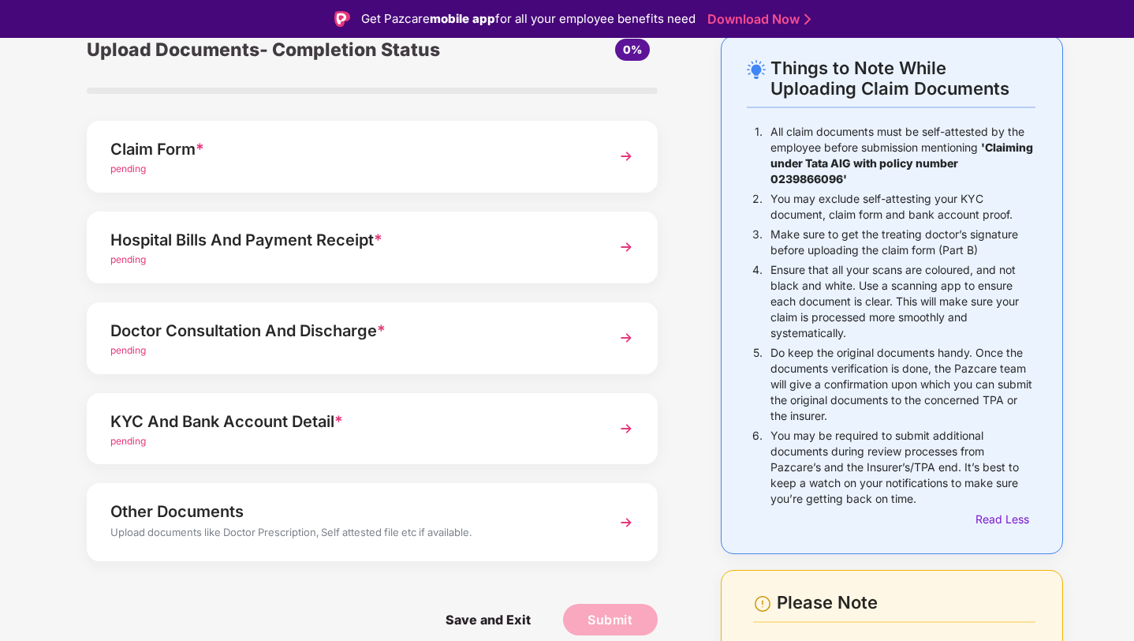
click at [843, 357] on p "Do keep the original documents handy. Once the documents verification is done, …" at bounding box center [903, 384] width 265 height 79
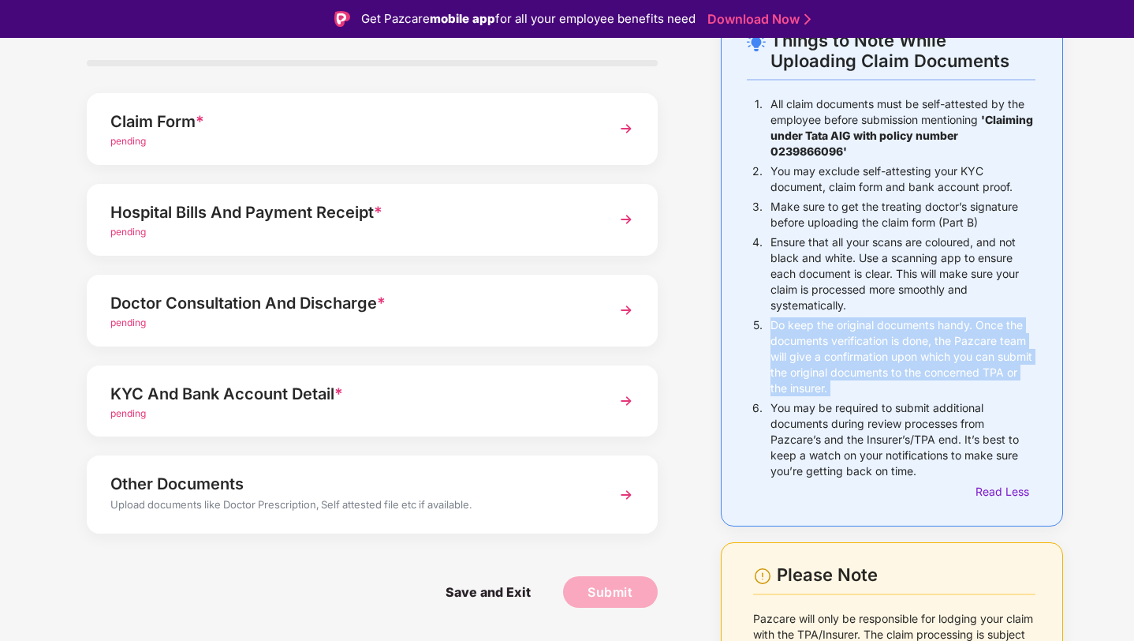
scroll to position [107, 0]
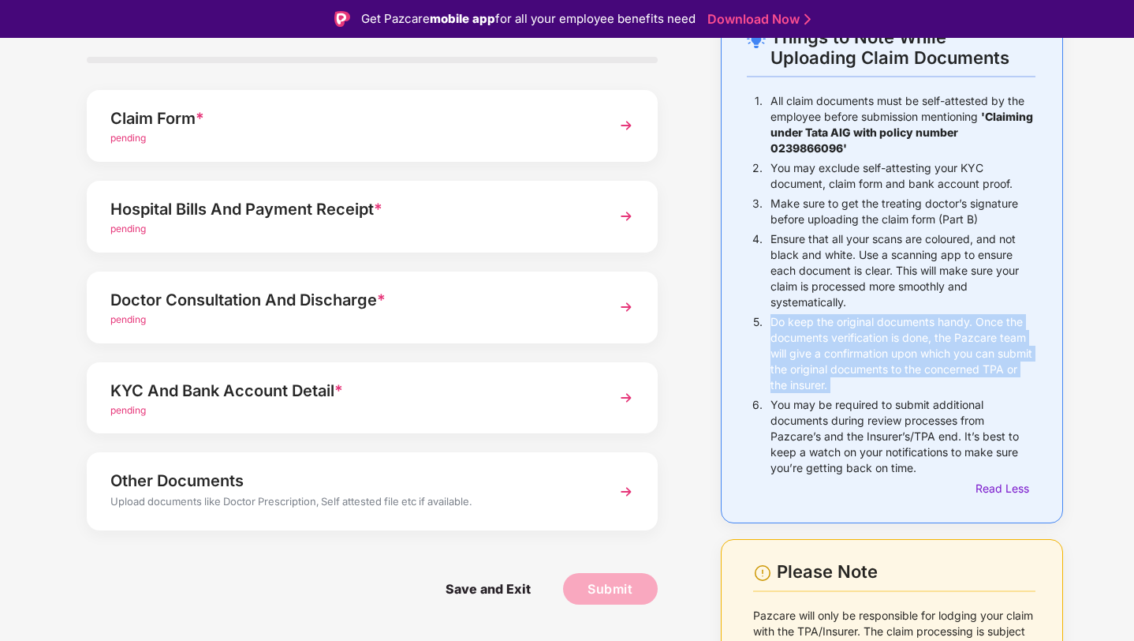
click at [817, 346] on p "Do keep the original documents handy. Once the documents verification is done, …" at bounding box center [903, 353] width 265 height 79
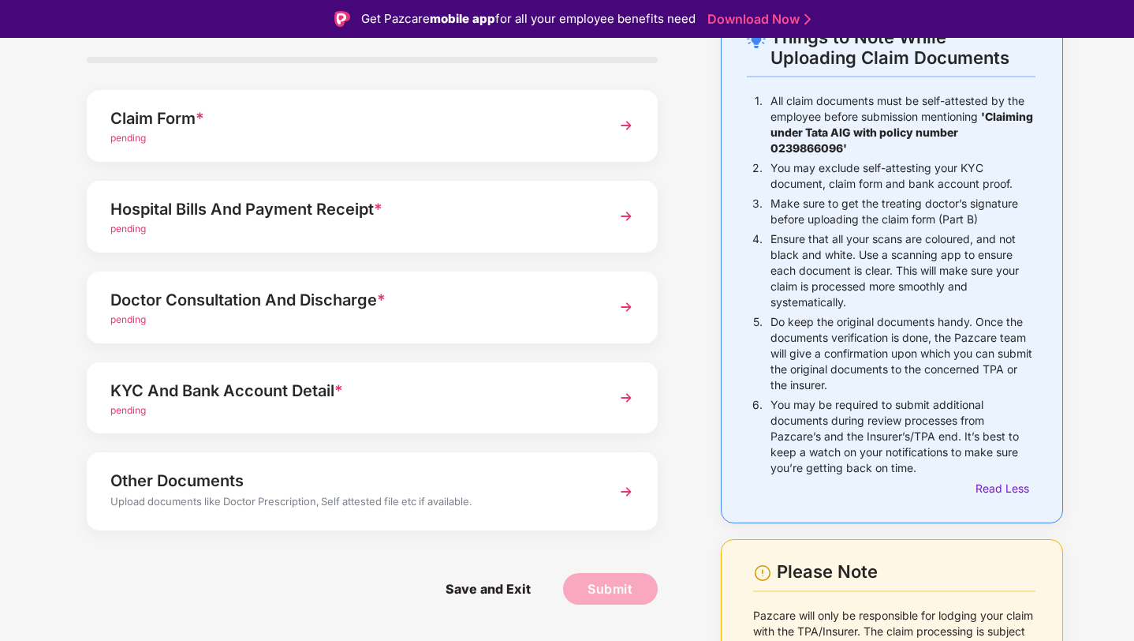
click at [817, 346] on p "Do keep the original documents handy. Once the documents verification is done, …" at bounding box center [903, 353] width 265 height 79
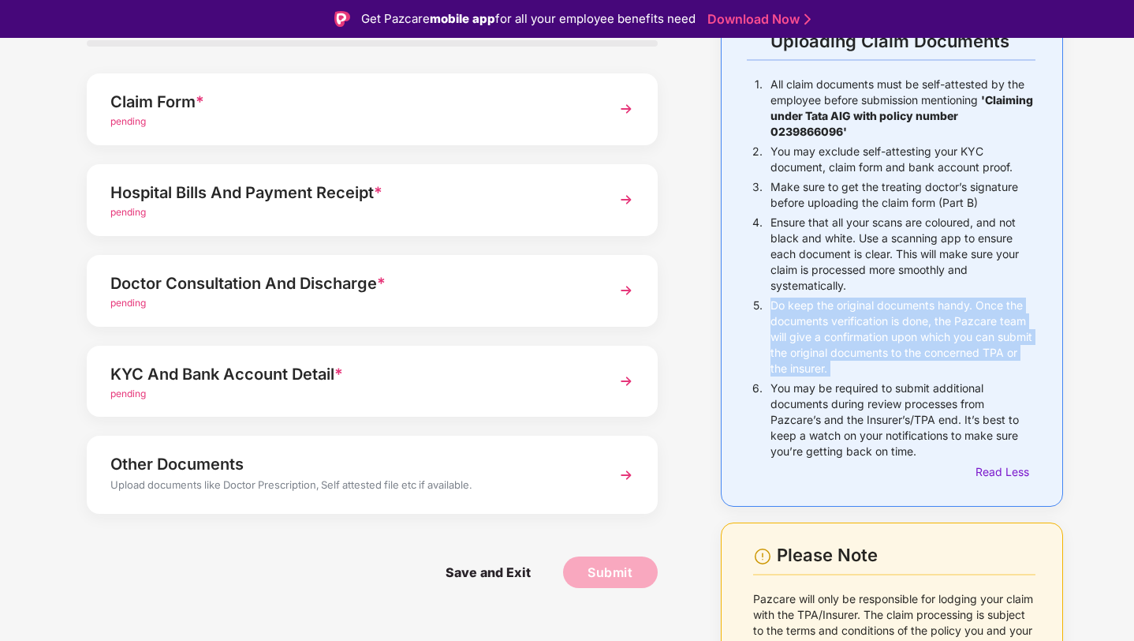
scroll to position [125, 0]
click at [801, 341] on p "Do keep the original documents handy. Once the documents verification is done, …" at bounding box center [903, 336] width 265 height 79
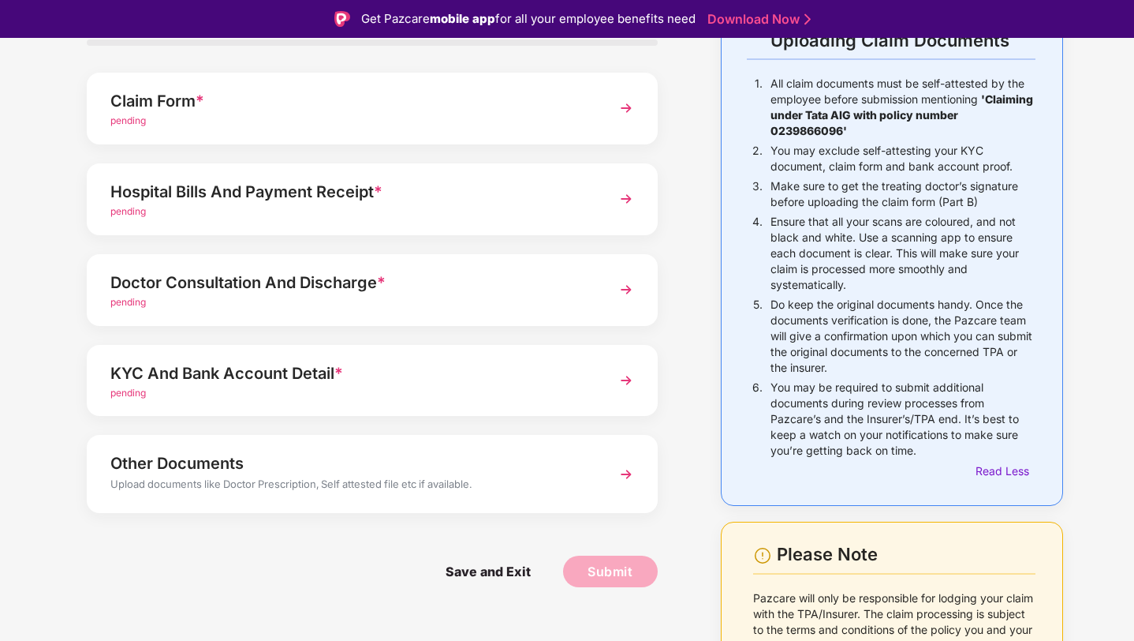
click at [801, 341] on p "Do keep the original documents handy. Once the documents verification is done, …" at bounding box center [903, 336] width 265 height 79
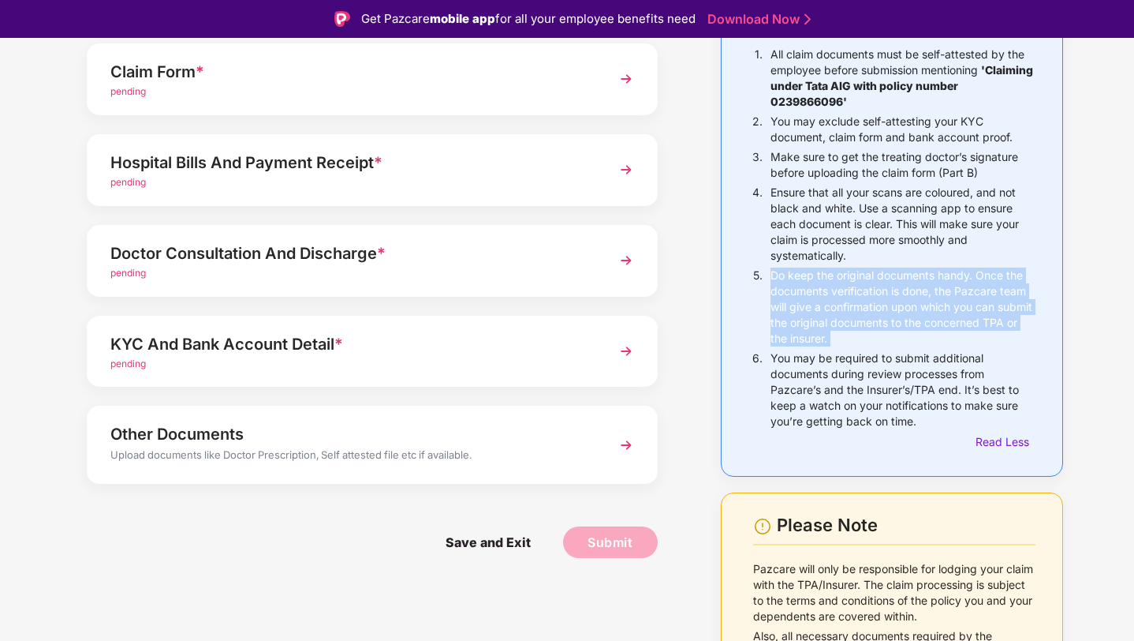
scroll to position [156, 0]
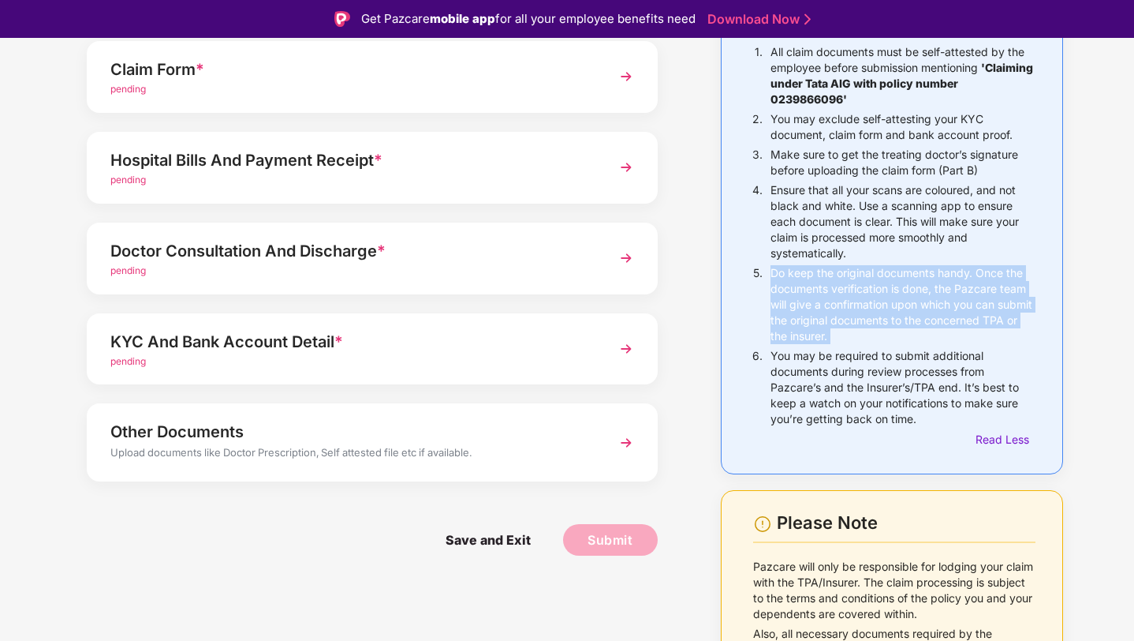
click at [845, 375] on p "You may be required to submit additional documents during review processes from…" at bounding box center [903, 387] width 265 height 79
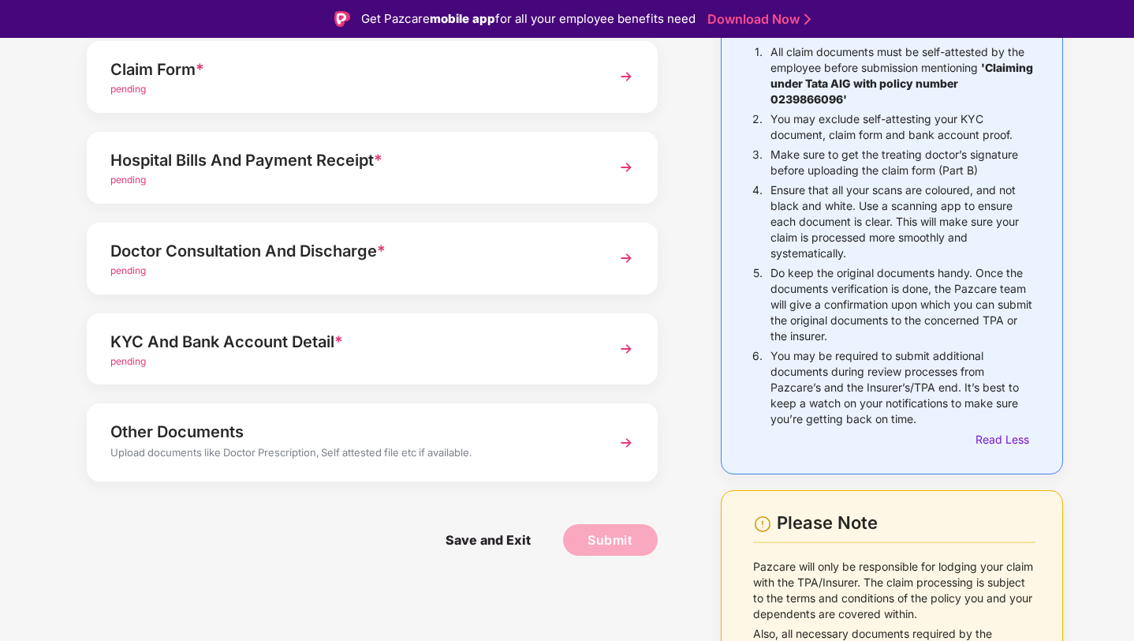
click at [845, 375] on p "You may be required to submit additional documents during review processes from…" at bounding box center [903, 387] width 265 height 79
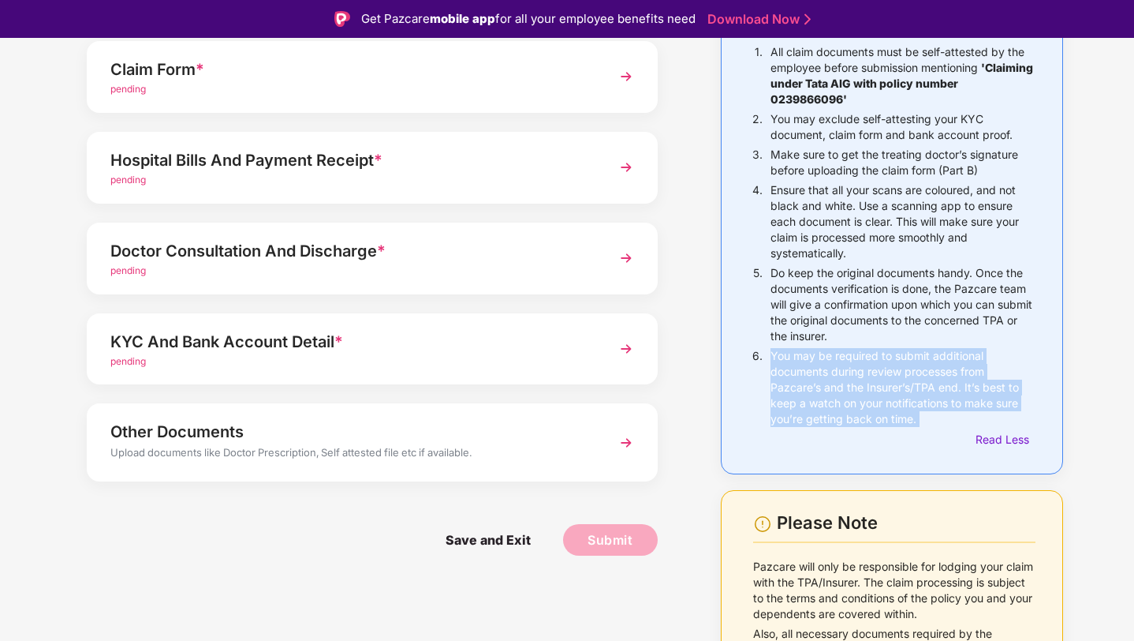
scroll to position [185, 0]
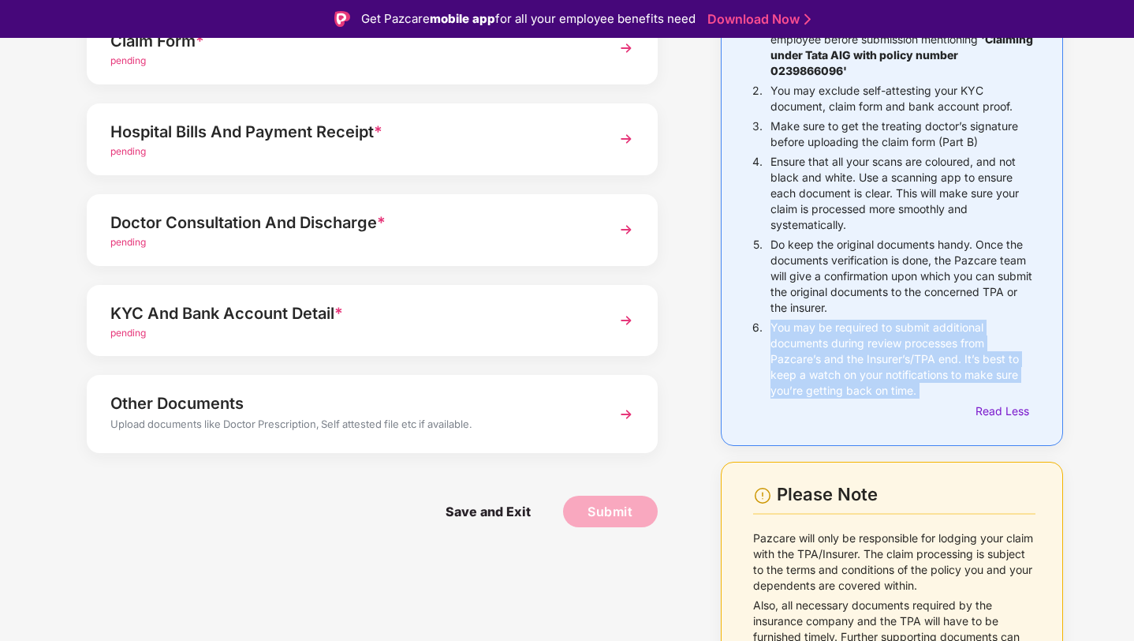
click at [832, 350] on p "You may be required to submit additional documents during review processes from…" at bounding box center [903, 359] width 265 height 79
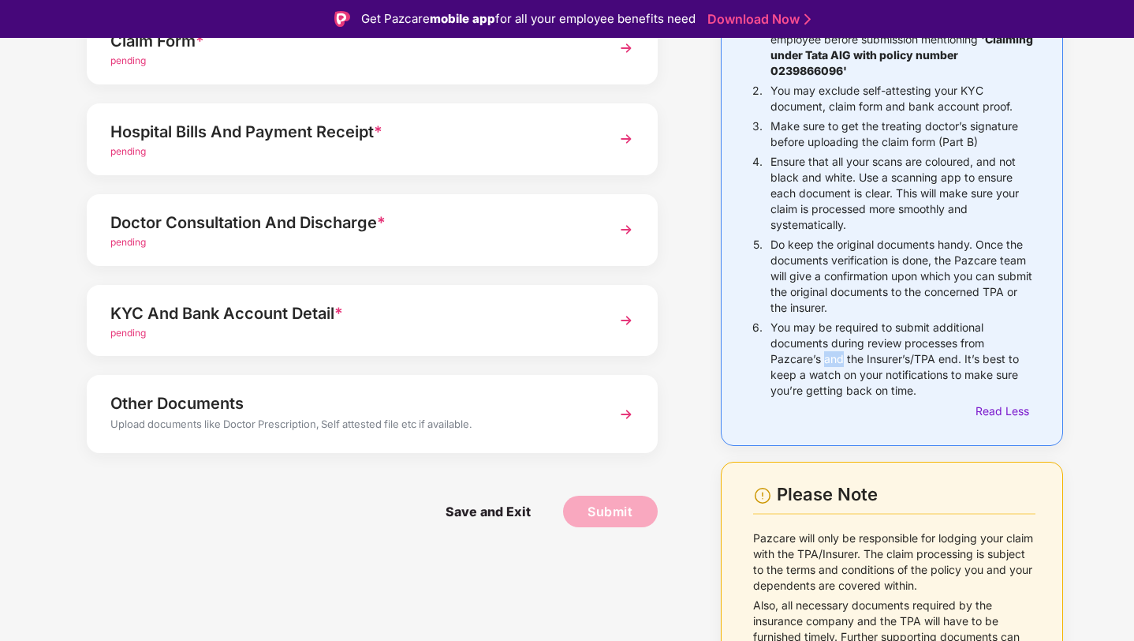
click at [832, 350] on p "You may be required to submit additional documents during review processes from…" at bounding box center [903, 359] width 265 height 79
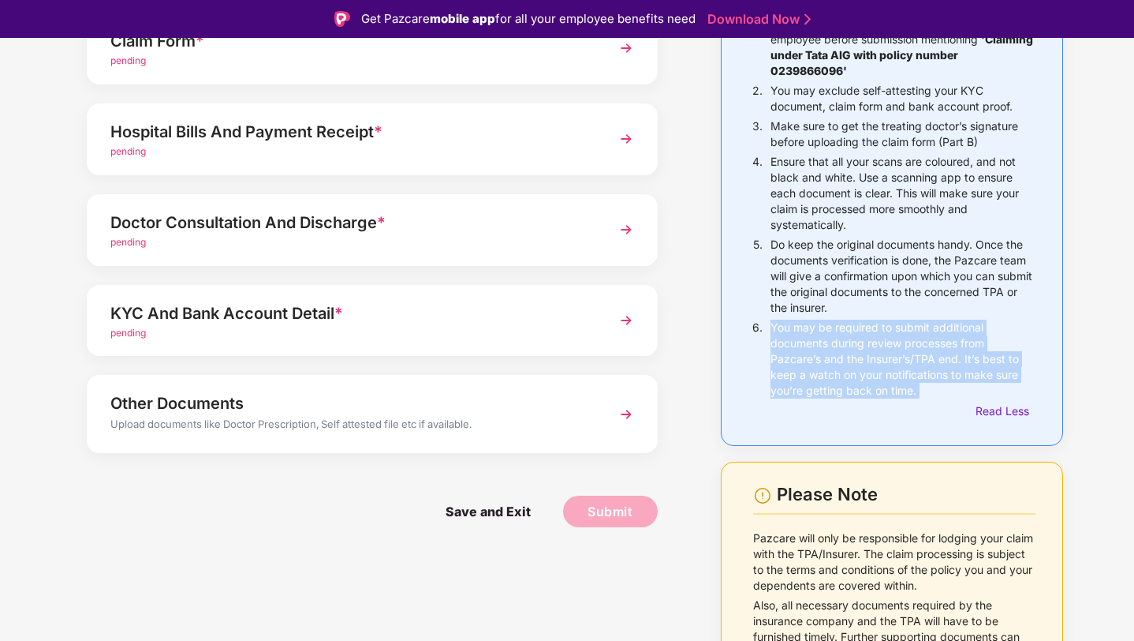
click at [884, 372] on p "You may be required to submit additional documents during review processes from…" at bounding box center [903, 359] width 265 height 79
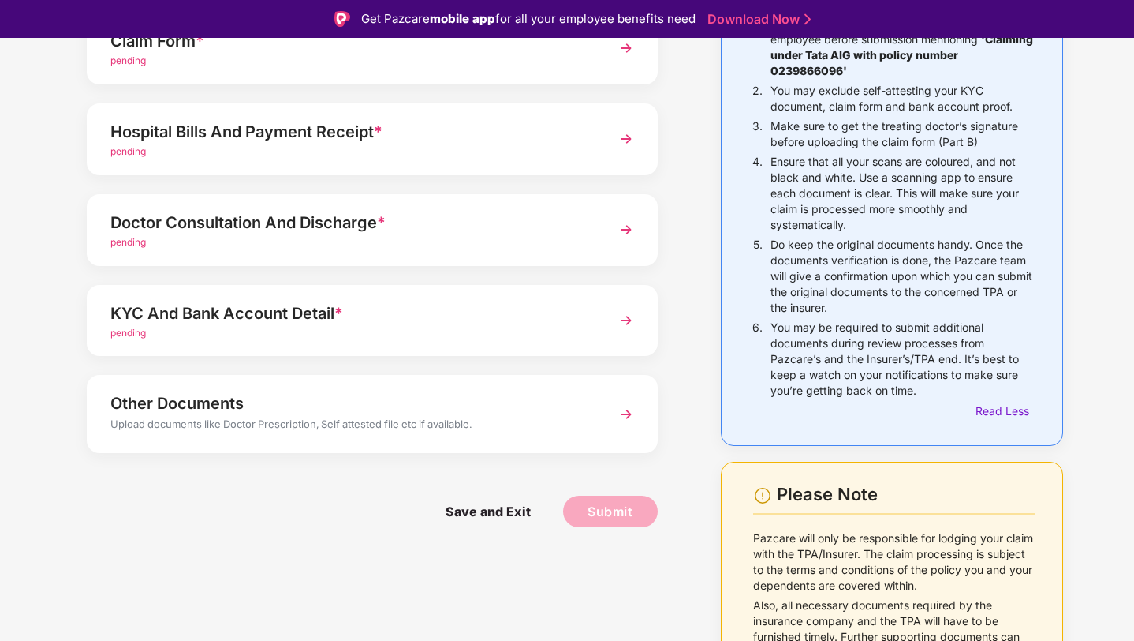
click at [884, 372] on p "You may be required to submit additional documents during review processes from…" at bounding box center [903, 359] width 265 height 79
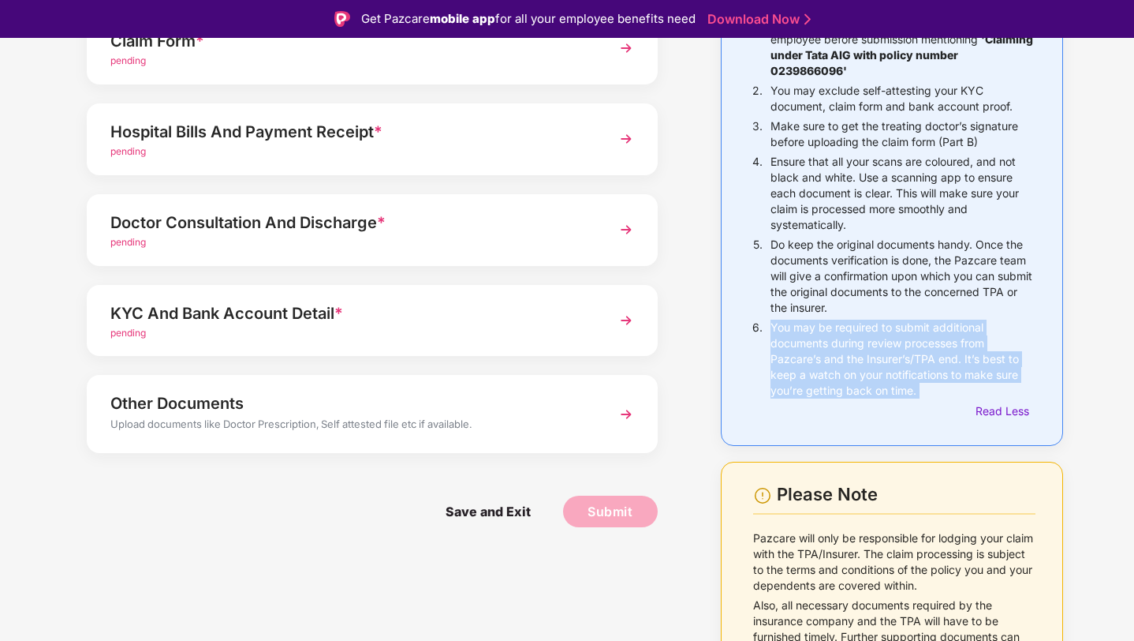
click at [868, 361] on p "You may be required to submit additional documents during review processes from…" at bounding box center [903, 359] width 265 height 79
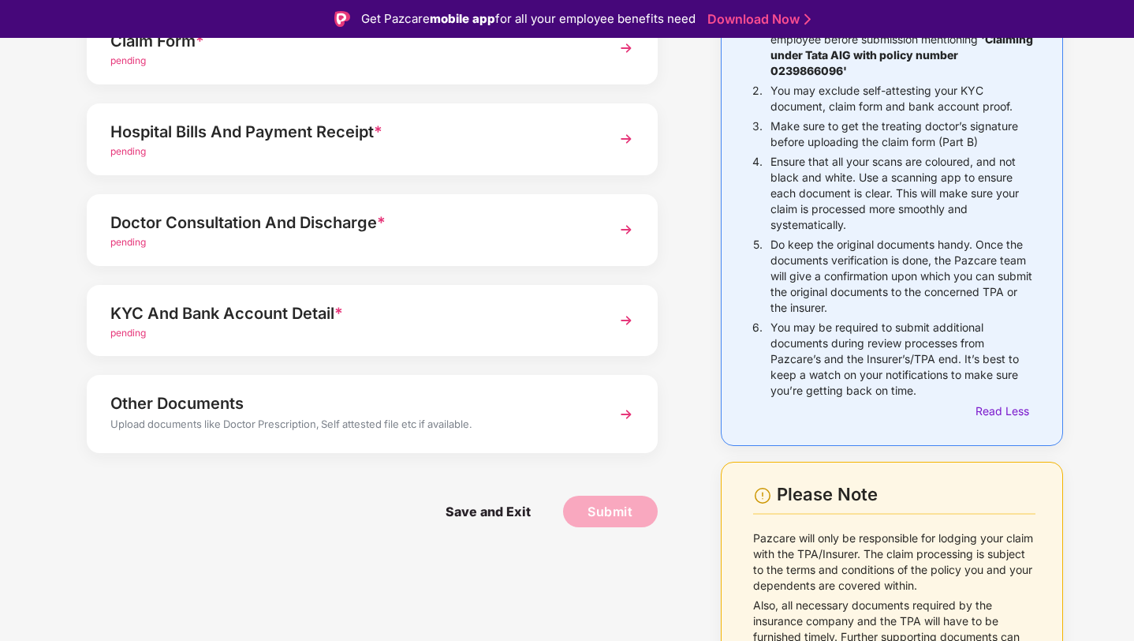
click at [868, 361] on p "You may be required to submit additional documents during review processes from…" at bounding box center [903, 359] width 265 height 79
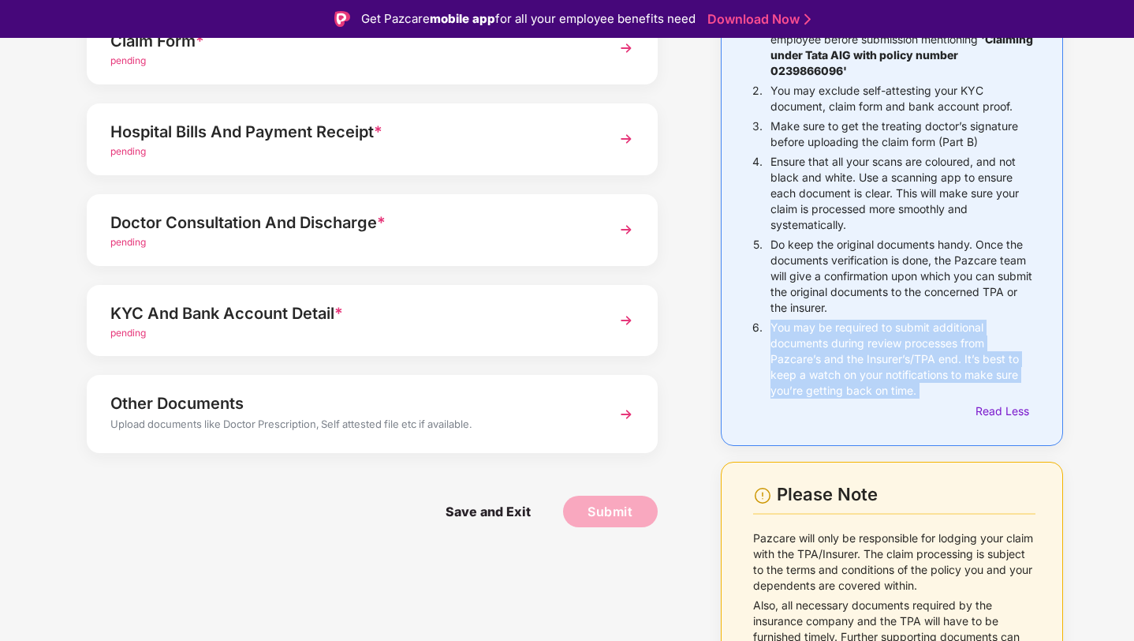
click at [891, 361] on p "You may be required to submit additional documents during review processes from…" at bounding box center [903, 359] width 265 height 79
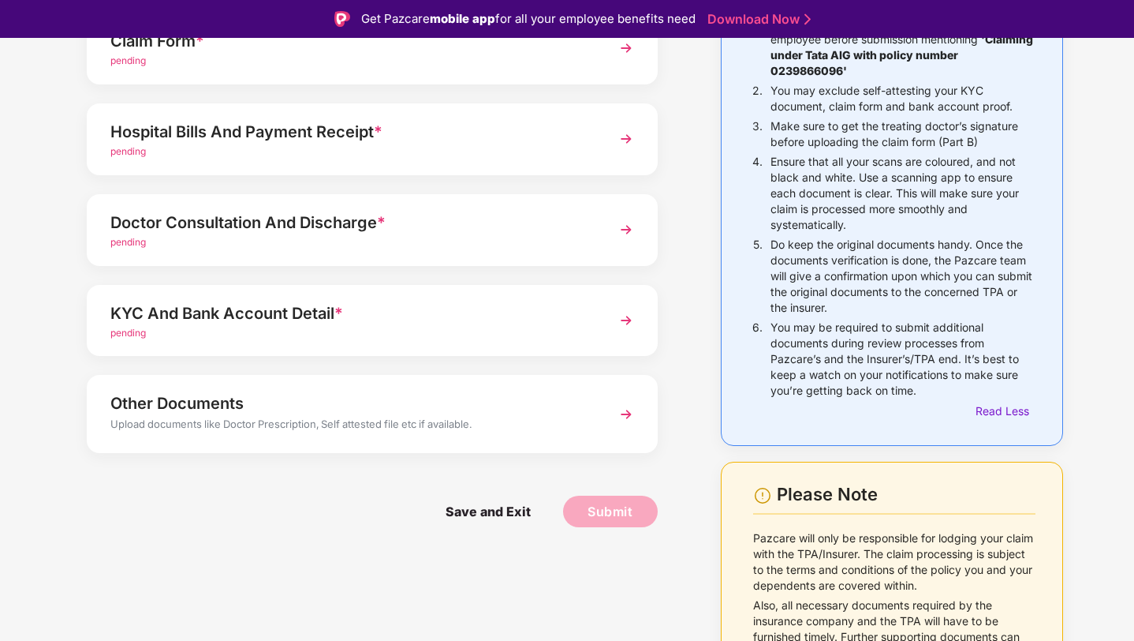
click at [891, 361] on p "You may be required to submit additional documents during review processes from…" at bounding box center [903, 359] width 265 height 79
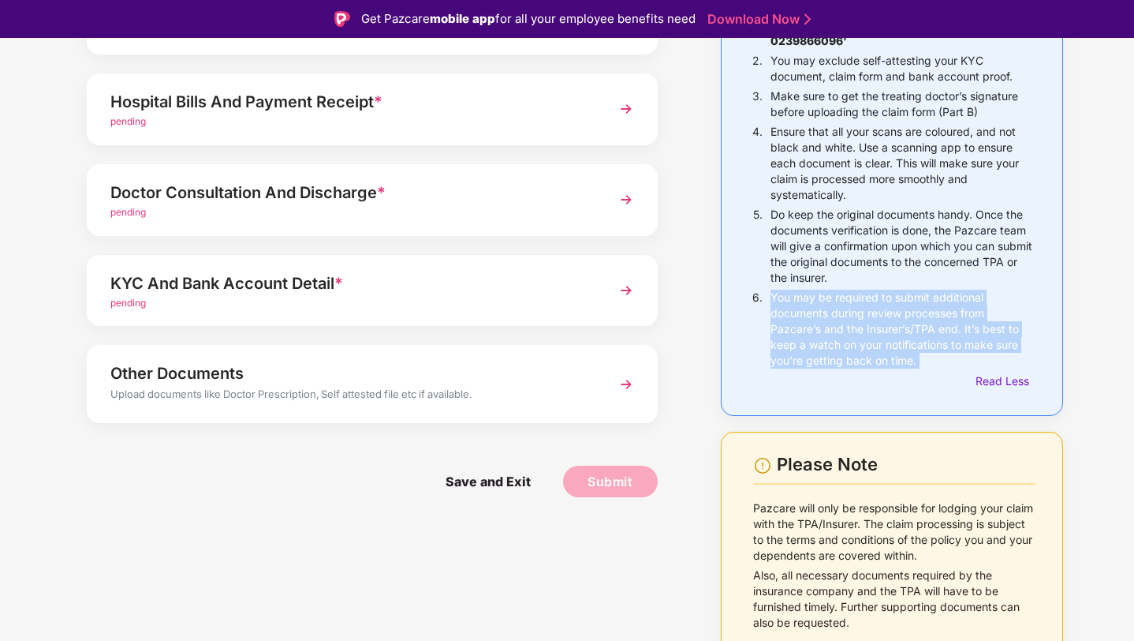
scroll to position [38, 0]
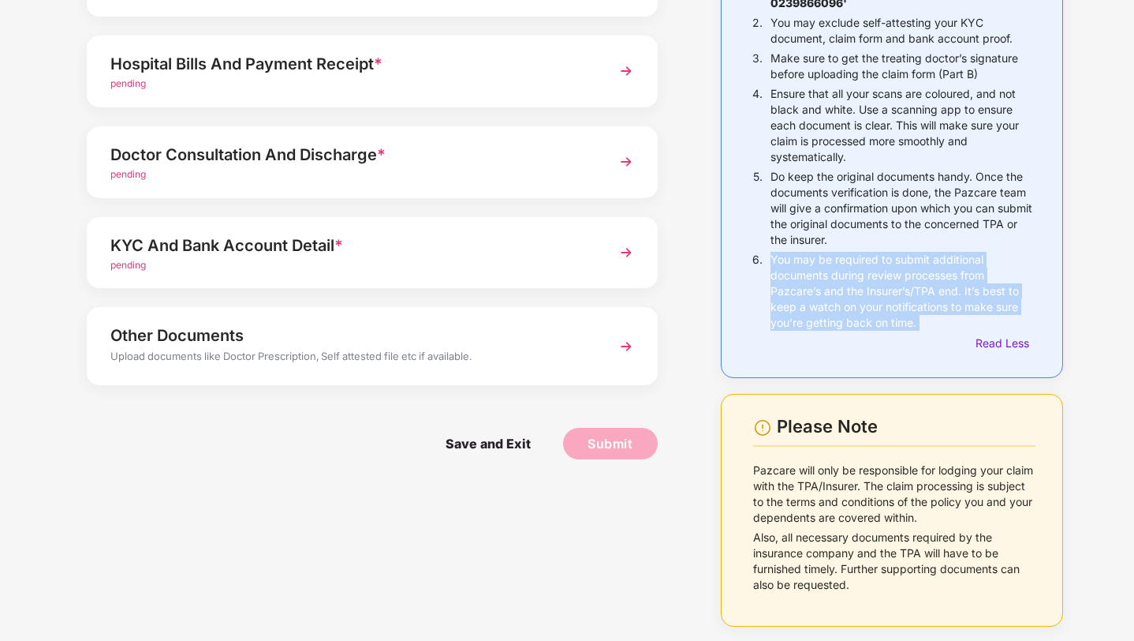
click at [882, 465] on p "Pazcare will only be responsible for lodging your claim with the TPA/Insurer. T…" at bounding box center [894, 493] width 282 height 63
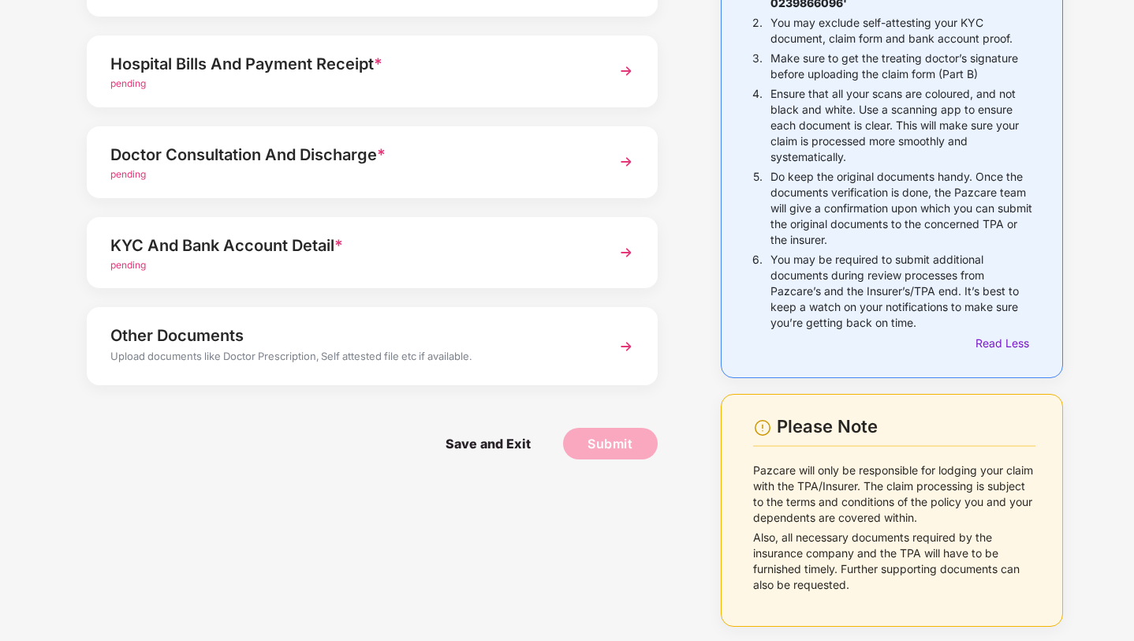
click at [882, 465] on p "Pazcare will only be responsible for lodging your claim with the TPA/Insurer. T…" at bounding box center [894, 493] width 282 height 63
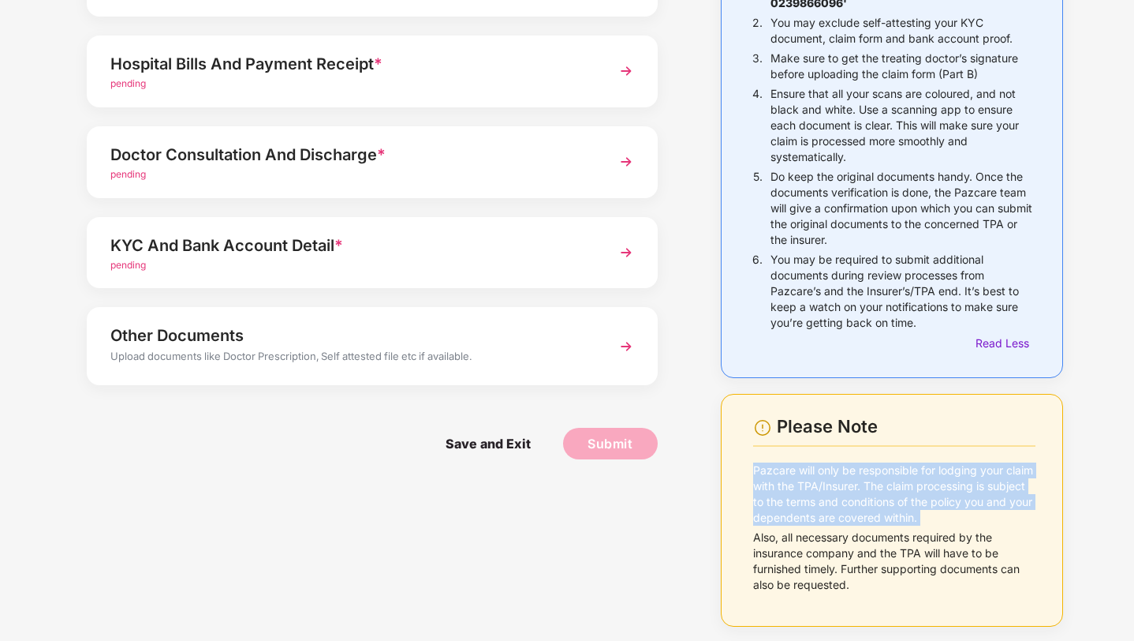
click at [852, 548] on p "Also, all necessary documents required by the insurance company and the TPA wil…" at bounding box center [894, 560] width 282 height 63
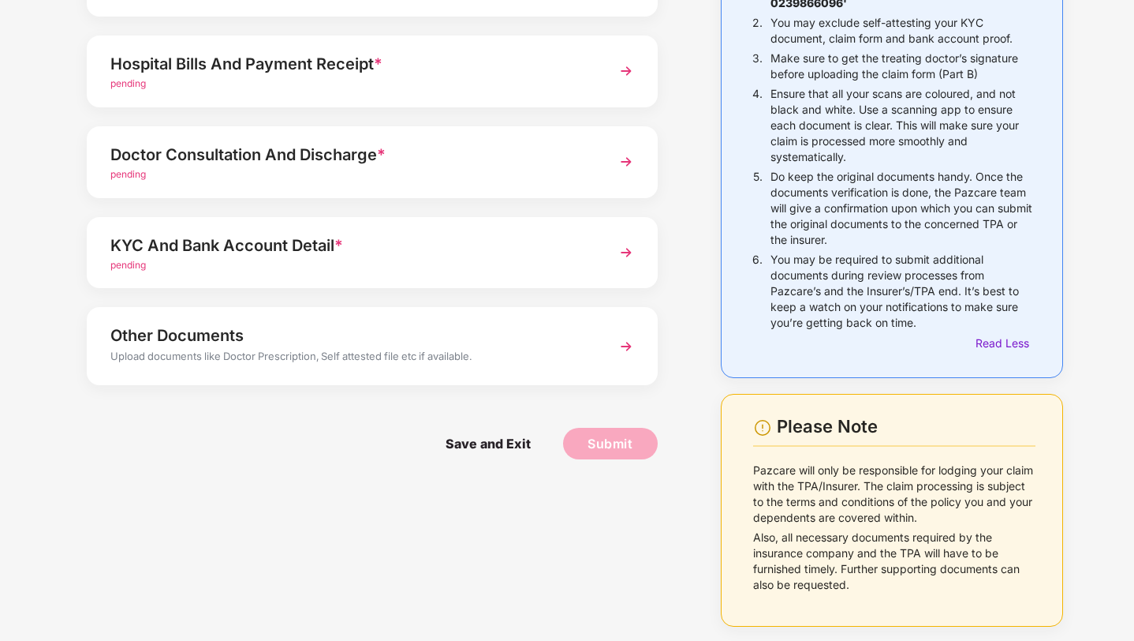
click at [852, 548] on p "Also, all necessary documents required by the insurance company and the TPA wil…" at bounding box center [894, 560] width 282 height 63
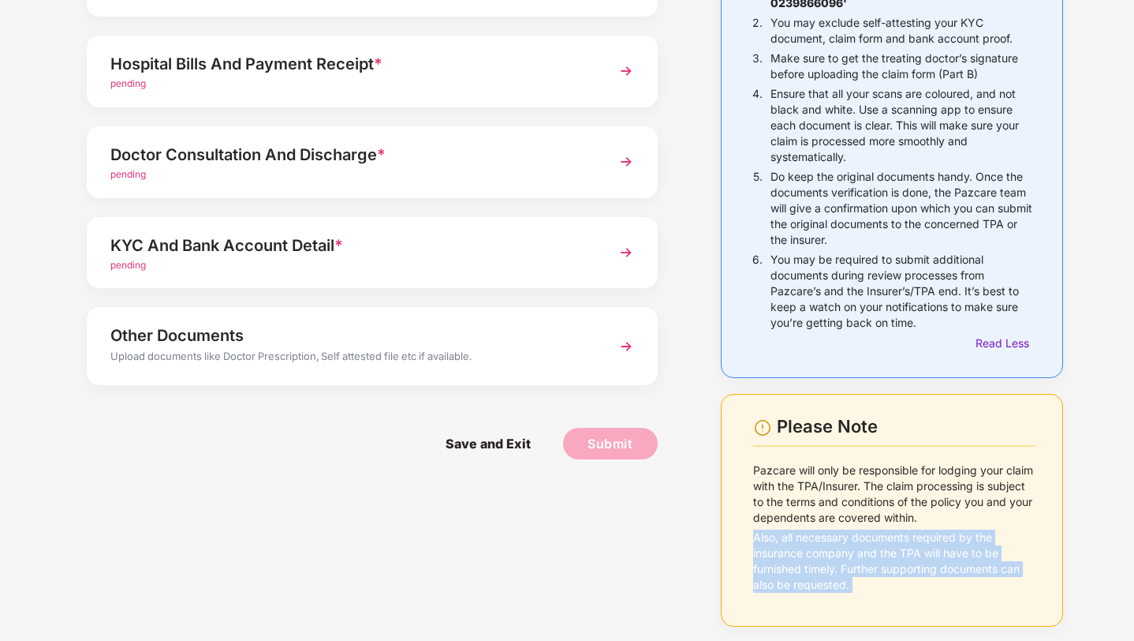
click at [820, 548] on p "Also, all necessary documents required by the insurance company and the TPA wil…" at bounding box center [894, 560] width 282 height 63
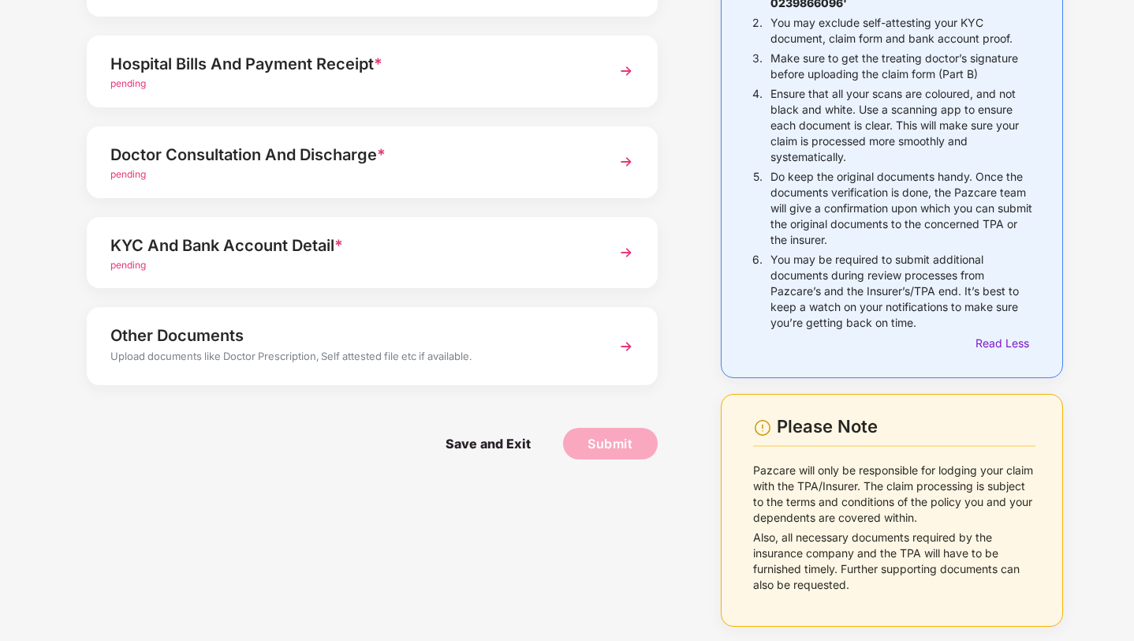
click at [820, 548] on p "Also, all necessary documents required by the insurance company and the TPA wil…" at bounding box center [894, 560] width 282 height 63
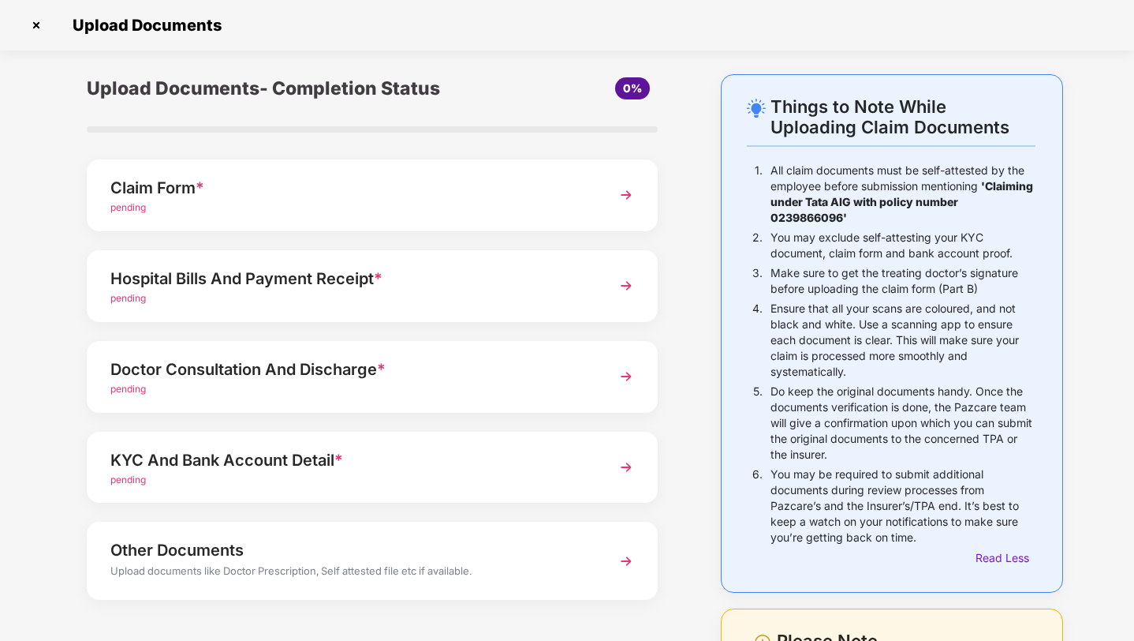
scroll to position [0, 0]
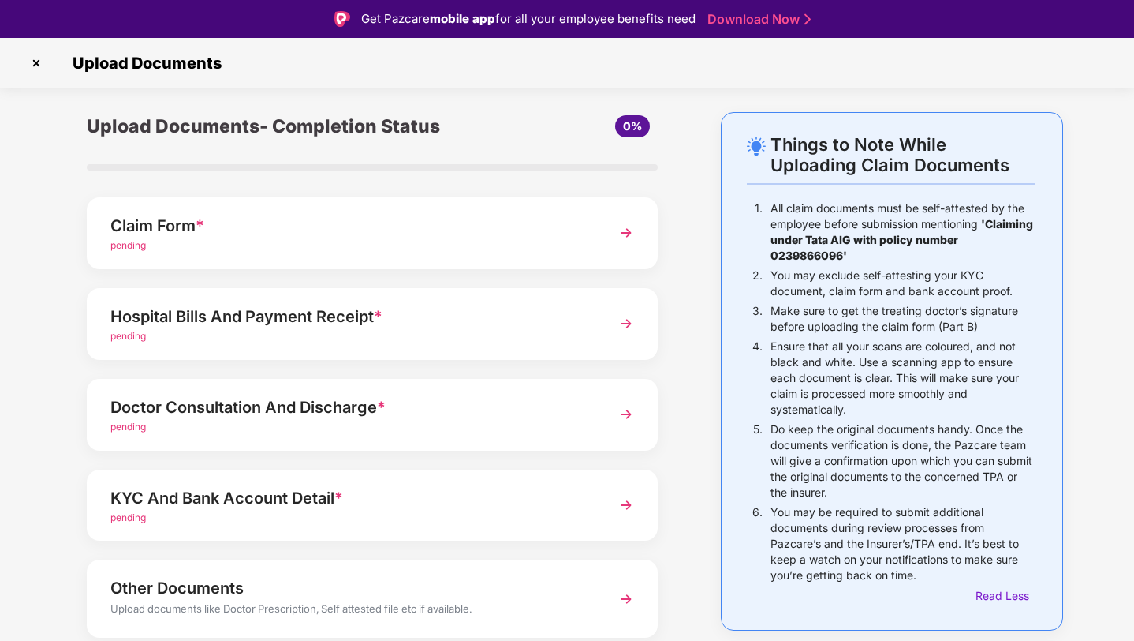
click at [725, 227] on div "Things to Note While Uploading Claim Documents 1. All claim documents must be s…" at bounding box center [892, 371] width 342 height 518
